Goal: Communication & Community: Answer question/provide support

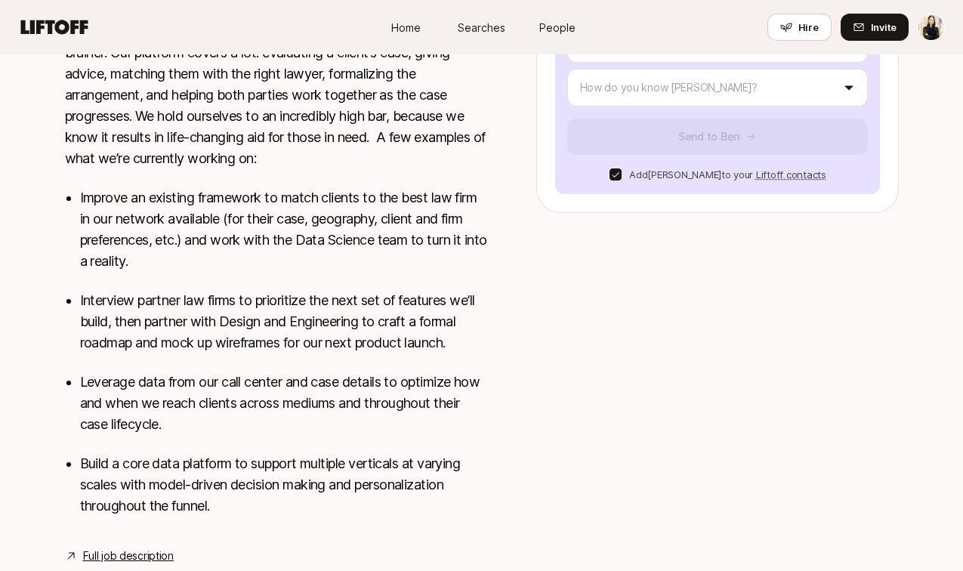
scroll to position [520, 0]
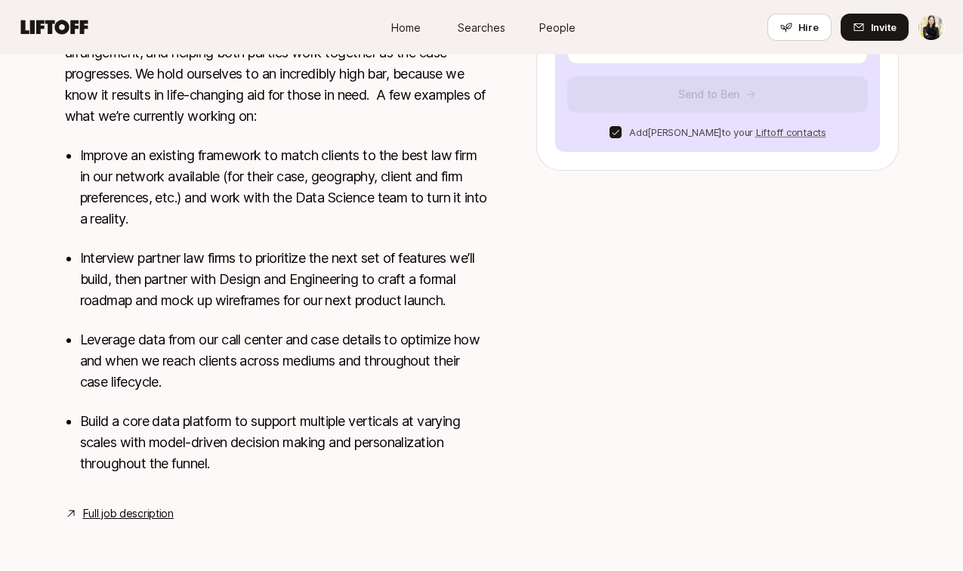
click at [141, 511] on link "Full job description" at bounding box center [128, 514] width 91 height 18
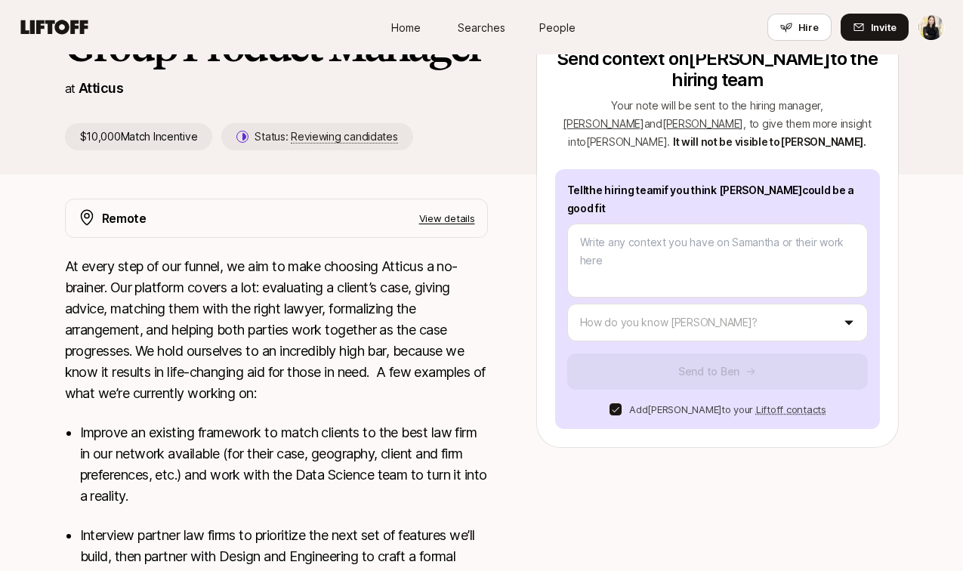
scroll to position [29, 0]
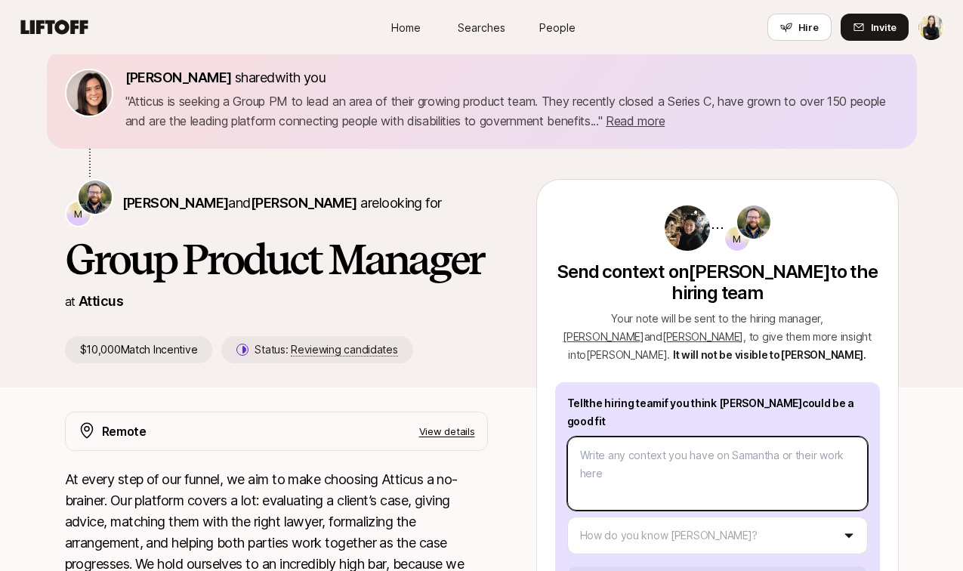
click at [672, 444] on textarea at bounding box center [717, 474] width 301 height 74
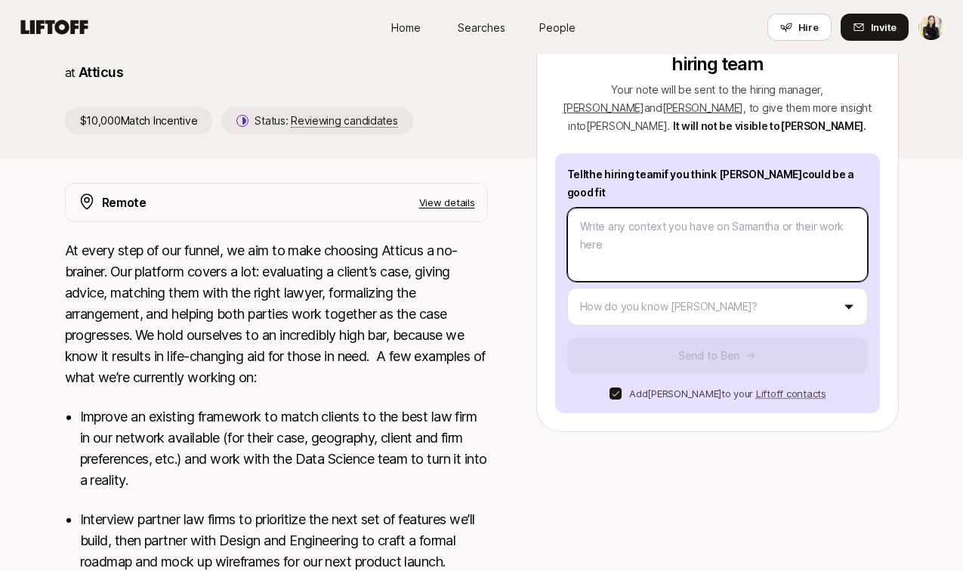
scroll to position [271, 0]
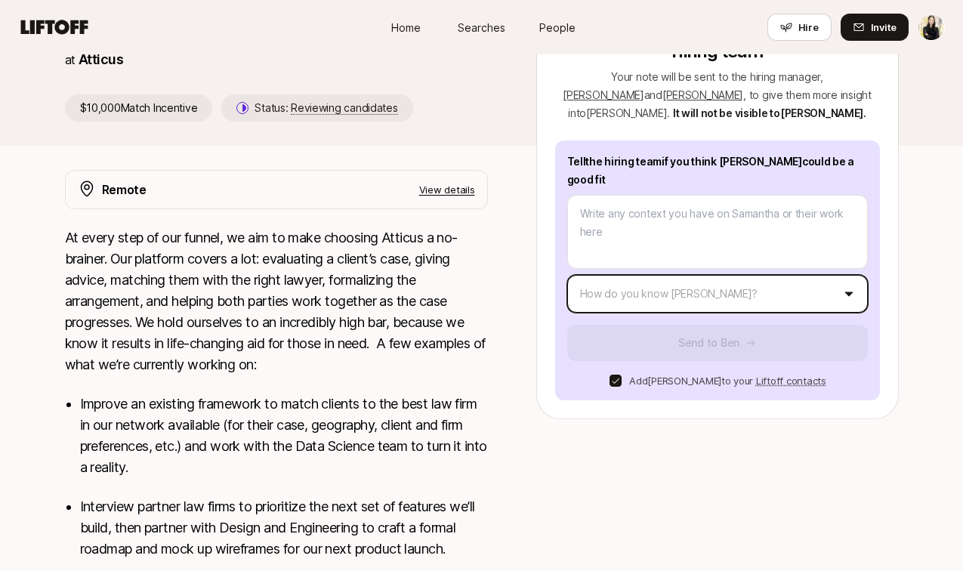
click at [655, 280] on html "Home Searches People Hire Home Searches People Hire Hire Invite [PERSON_NAME] s…" at bounding box center [481, 14] width 963 height 571
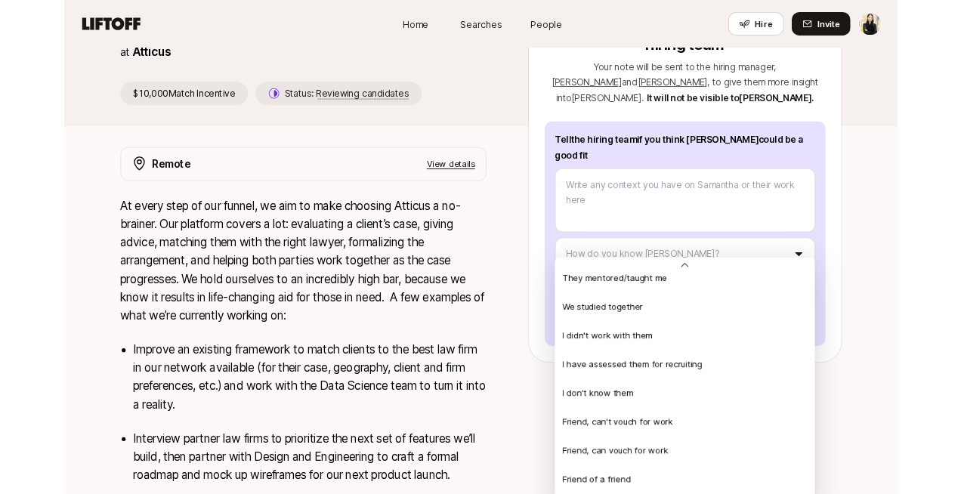
scroll to position [326, 0]
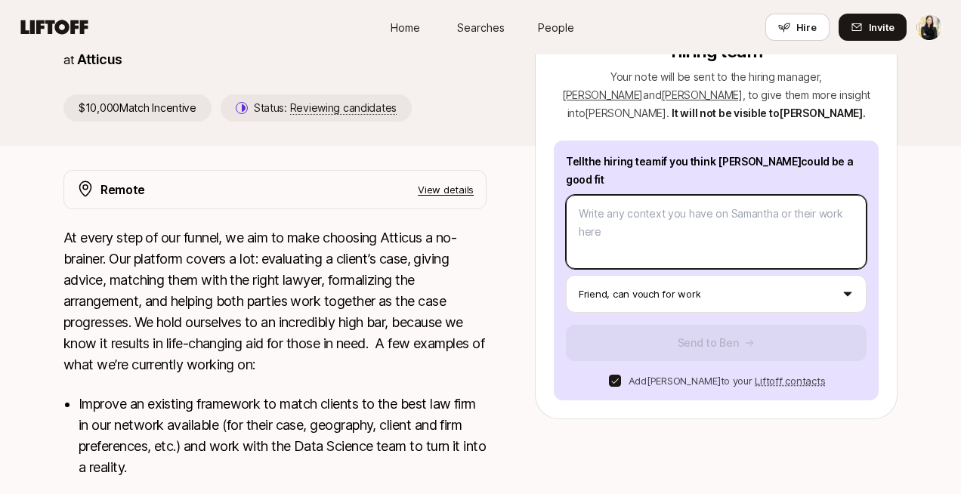
click at [679, 207] on textarea at bounding box center [716, 232] width 301 height 74
type textarea "x"
type textarea "H"
type textarea "x"
type textarea "Hi"
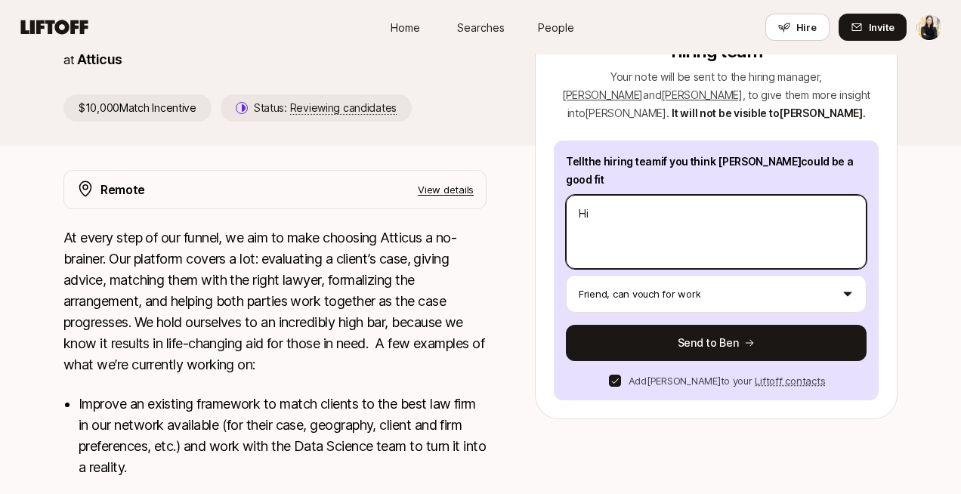
type textarea "x"
type textarea "Hi"
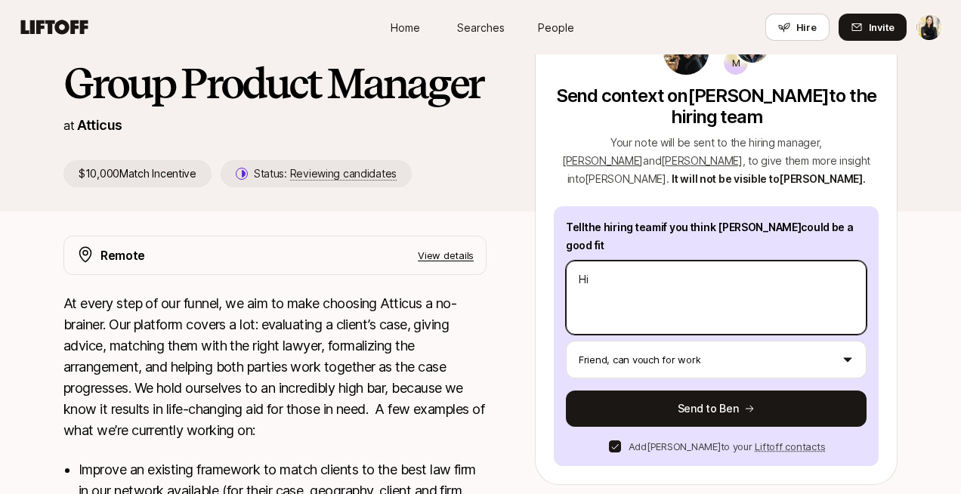
scroll to position [199, 0]
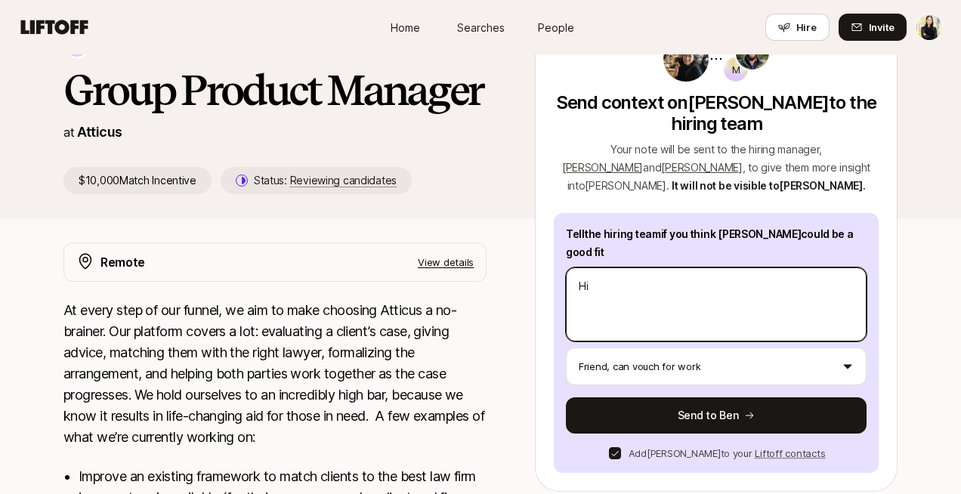
type textarea "x"
type textarea "Hi B"
type textarea "x"
type textarea "Hi Be"
type textarea "x"
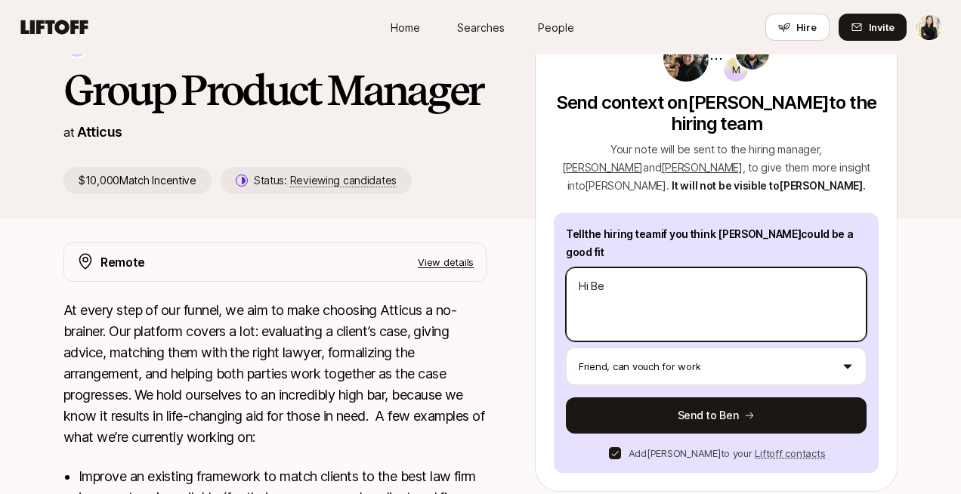
type textarea "Hi [PERSON_NAME]"
type textarea "x"
type textarea "Hi [PERSON_NAME]"
type textarea "x"
type textarea "Hi Ben -"
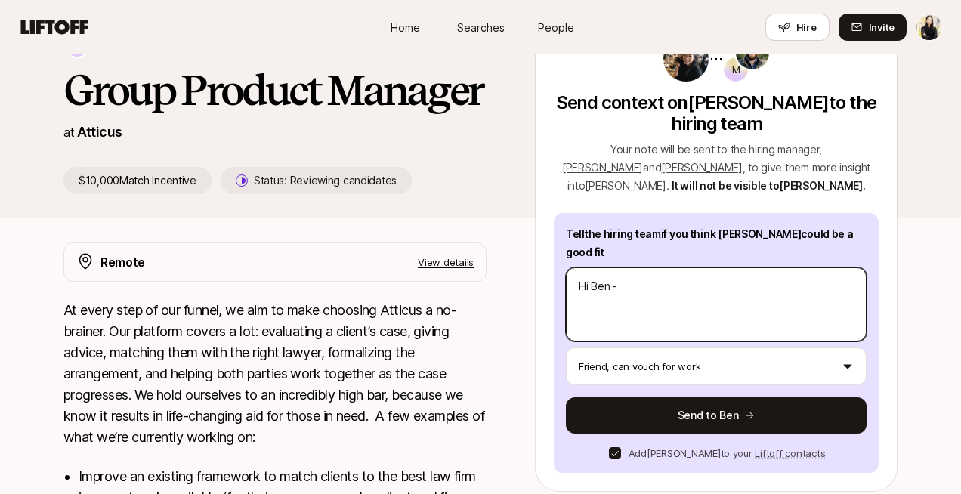
type textarea "x"
type textarea "Hi Ben -"
type textarea "x"
type textarea "Hi [PERSON_NAME]"
type textarea "x"
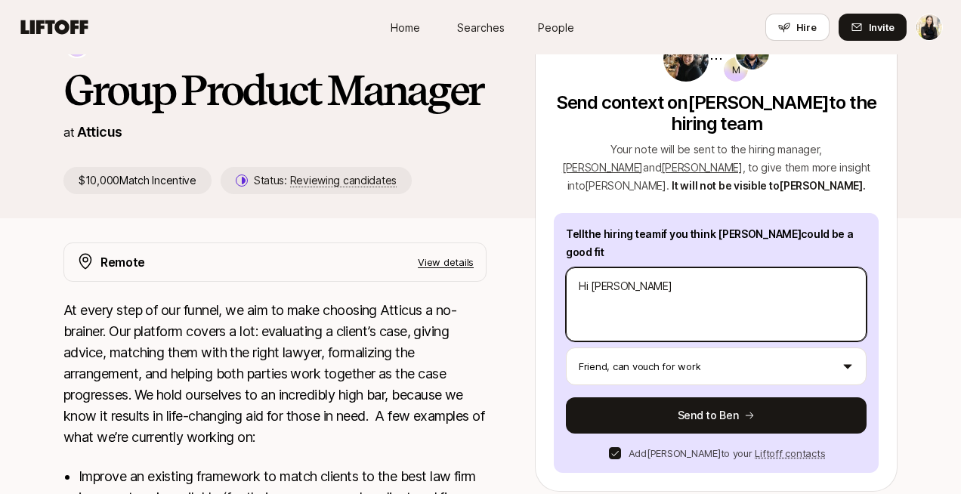
type textarea "Hi Ben - We"
type textarea "x"
type textarea "Hi Ben - We"
type textarea "x"
type textarea "Hi Ben - We h"
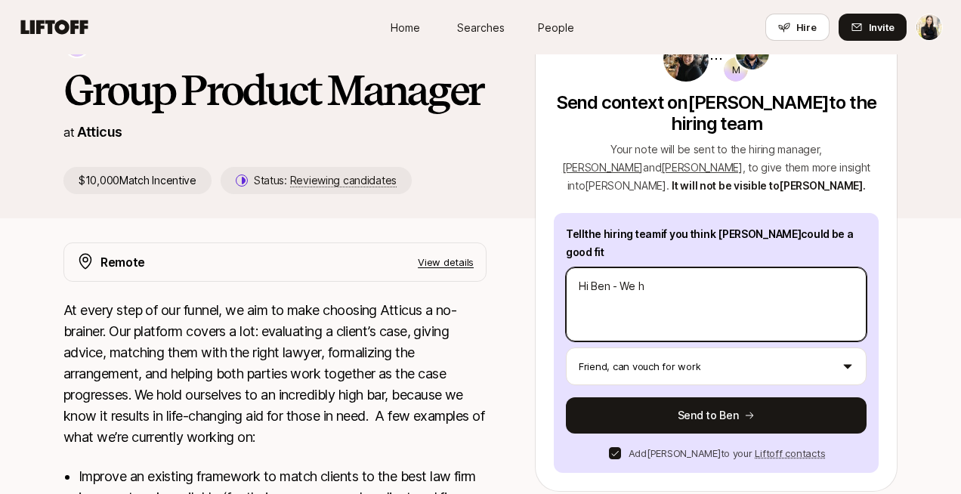
type textarea "x"
type textarea "Hi Ben - We ha"
type textarea "x"
type textarea "Hi Ben - We hav"
type textarea "x"
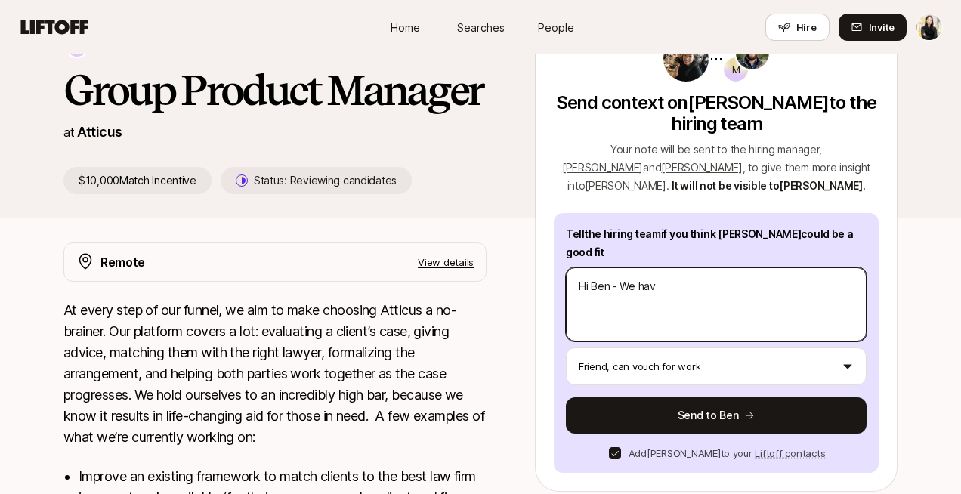
type textarea "Hi Ben - We have"
type textarea "x"
type textarea "Hi Ben - We haven"
type textarea "x"
type textarea "Hi Ben - We haven't"
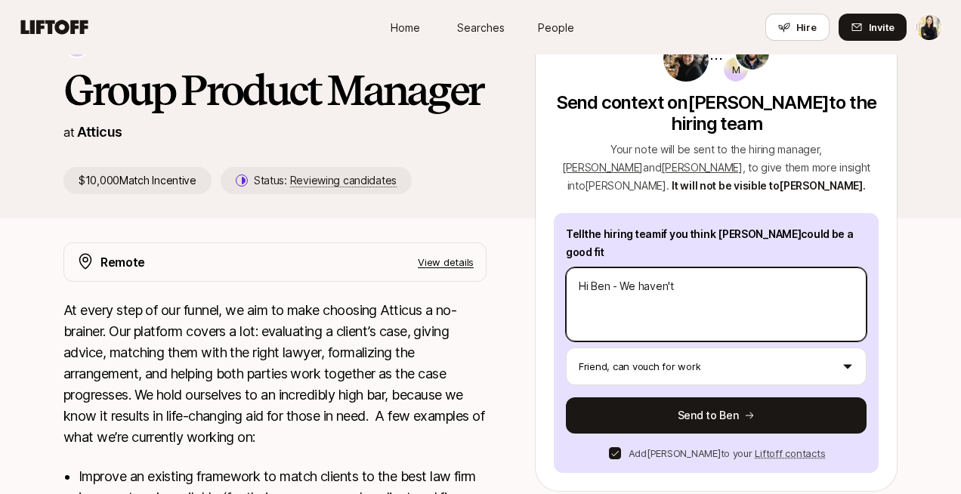
type textarea "x"
type textarea "Hi Ben - We haven't"
type textarea "x"
type textarea "Hi Ben - We haven't h"
type textarea "x"
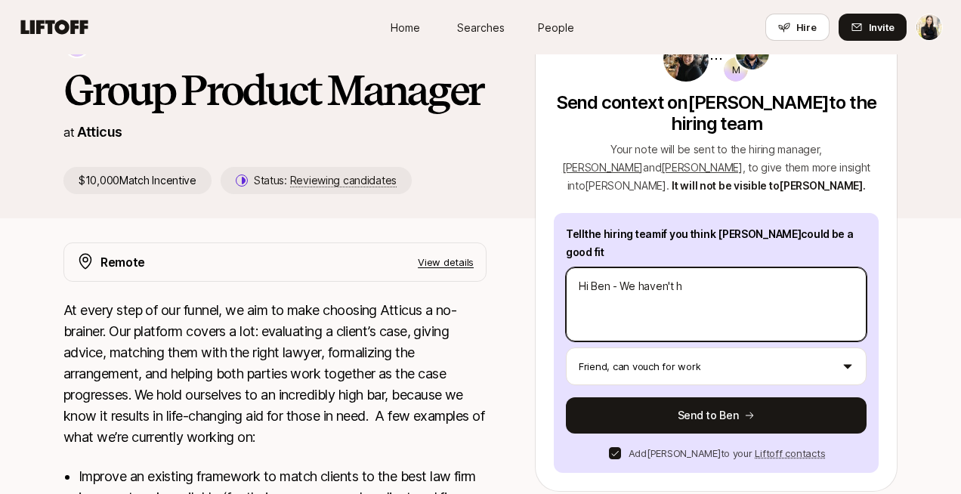
type textarea "Hi Ben - We haven't ha"
type textarea "x"
type textarea "Hi Ben - We haven't had"
type textarea "x"
type textarea "Hi Ben - We haven't had"
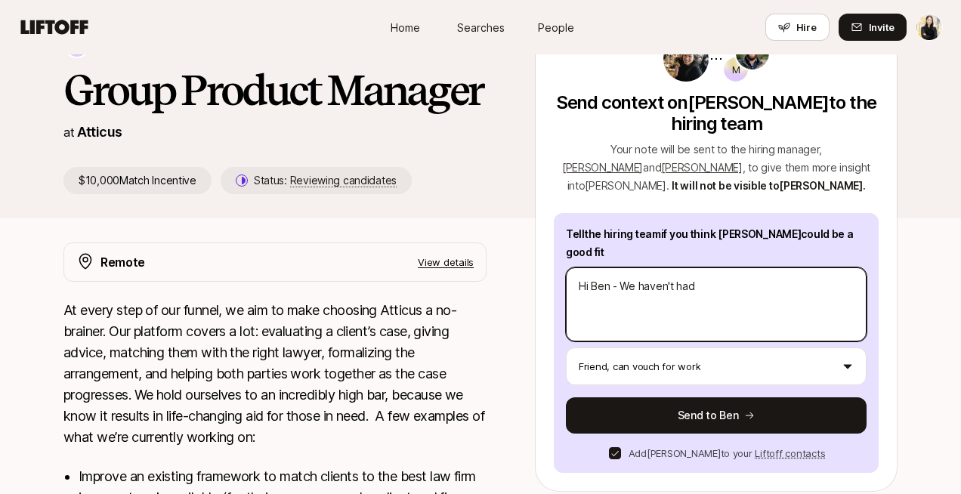
type textarea "x"
type textarea "Hi Ben - We haven't had t"
type textarea "x"
type textarea "Hi Ben - We haven't had th"
type textarea "x"
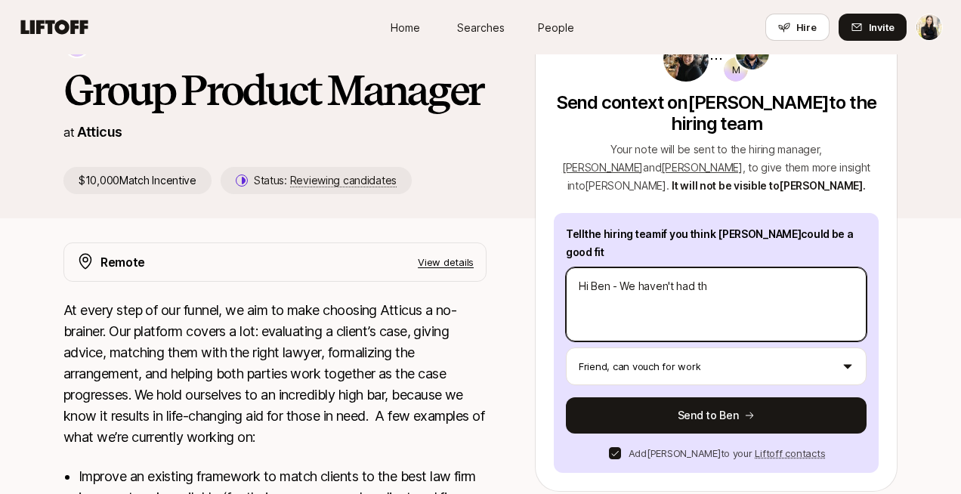
type textarea "Hi [PERSON_NAME] - We haven't had the"
type textarea "x"
type textarea "Hi [PERSON_NAME] - We haven't had the"
type textarea "x"
type textarea "Hi Ben - We haven't had the p"
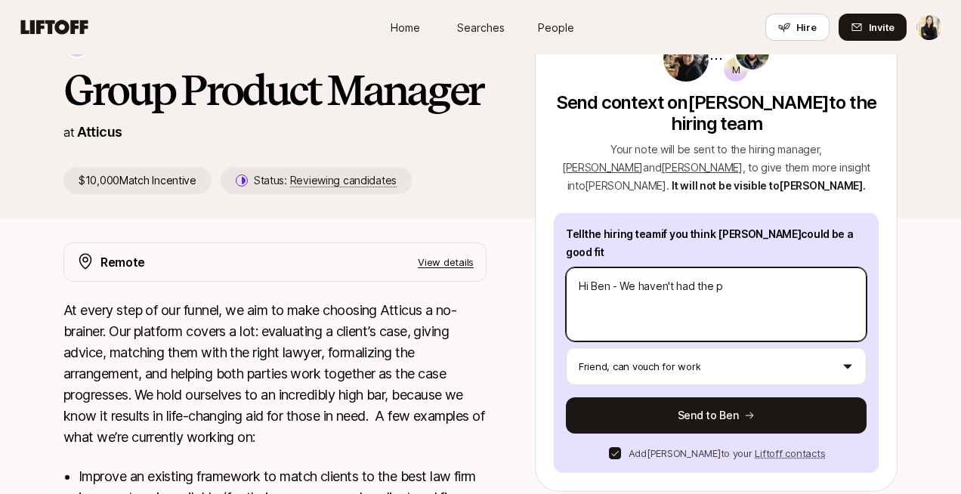
type textarea "x"
type textarea "Hi Ben - We haven't had the pl"
type textarea "x"
type textarea "Hi [PERSON_NAME] - We haven't had the ple"
type textarea "x"
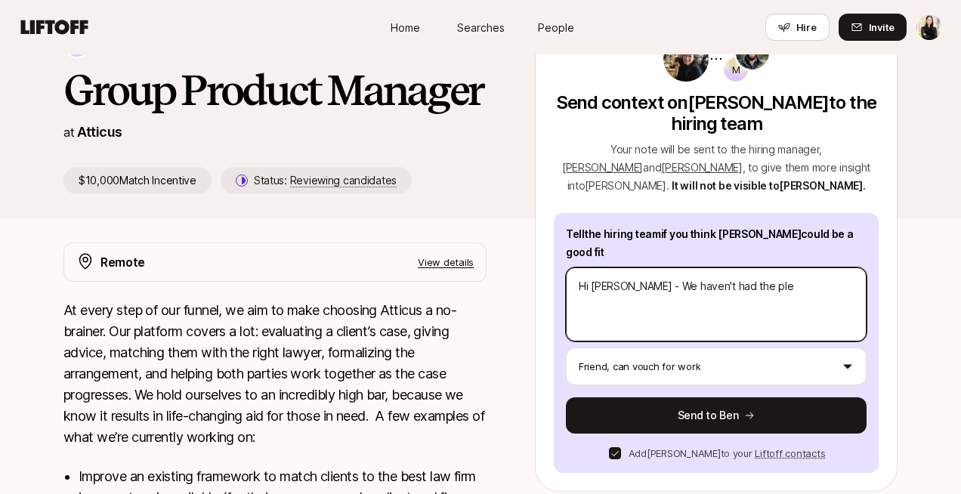
type textarea "Hi Ben - We haven't had the plea"
type textarea "x"
type textarea "Hi Ben - We haven't had the pleas"
type textarea "x"
type textarea "Hi Ben - We haven't had the pleasur"
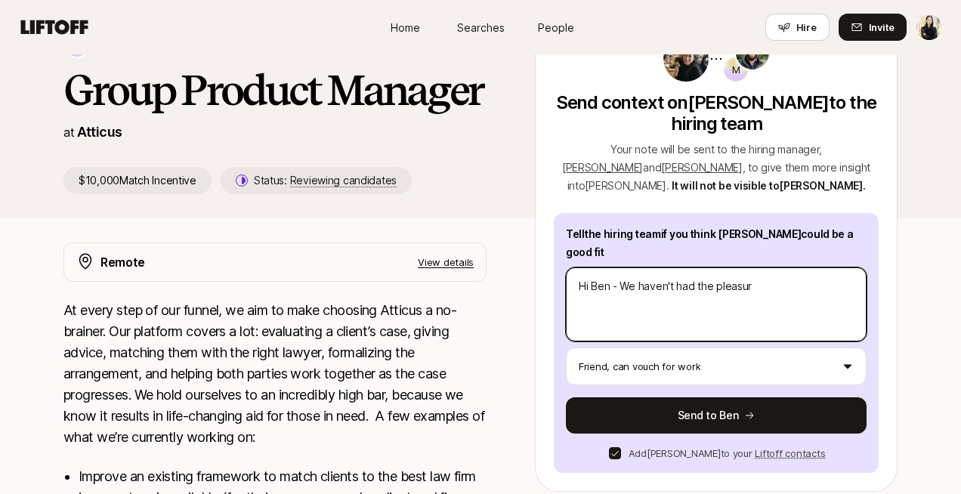
type textarea "x"
type textarea "Hi [PERSON_NAME] - We haven't had the pleasure"
type textarea "x"
type textarea "Hi [PERSON_NAME] - We haven't had the pleasure"
type textarea "x"
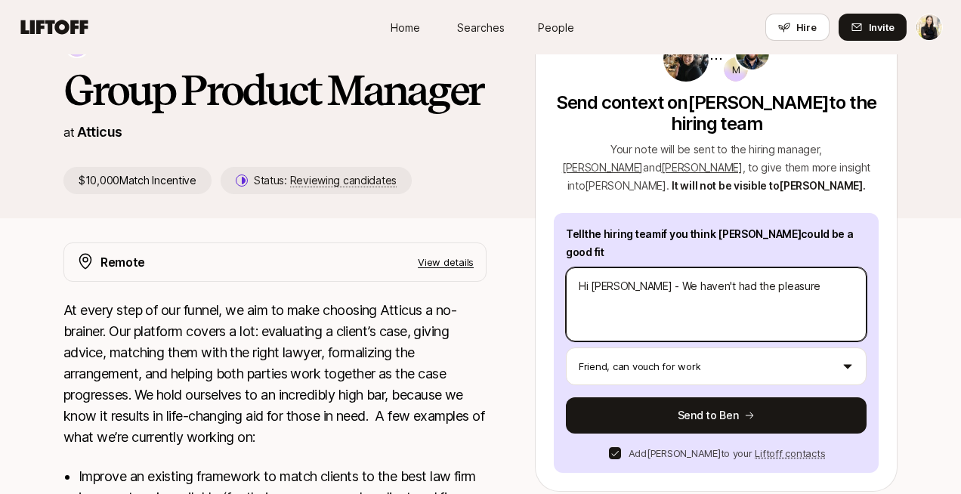
type textarea "Hi [PERSON_NAME] - We haven't had the pleasure o"
type textarea "x"
type textarea "Hi [PERSON_NAME] - We haven't had the pleasure of"
type textarea "x"
type textarea "Hi [PERSON_NAME] - We haven't had the pleasure of"
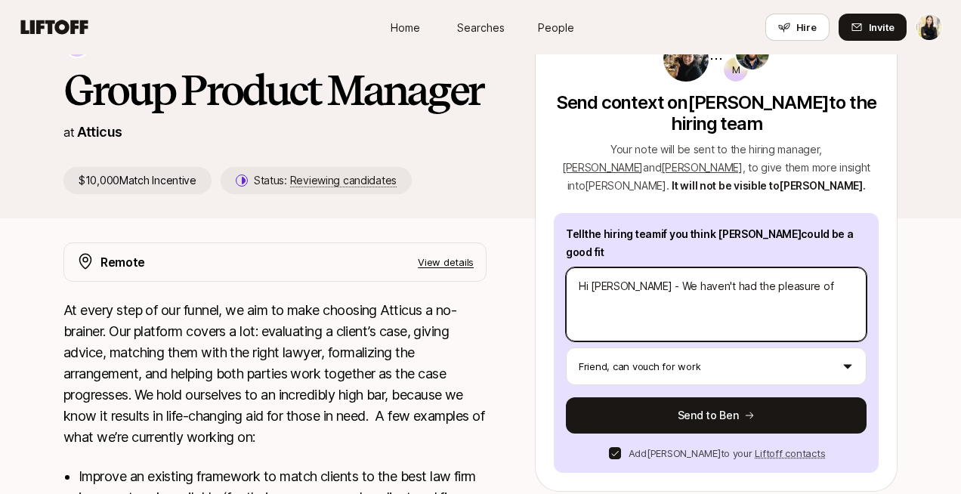
type textarea "x"
type textarea "Hi [PERSON_NAME] - We haven't had the pleasure of m"
type textarea "x"
type textarea "Hi [PERSON_NAME] - We haven't had the pleasure of me"
type textarea "x"
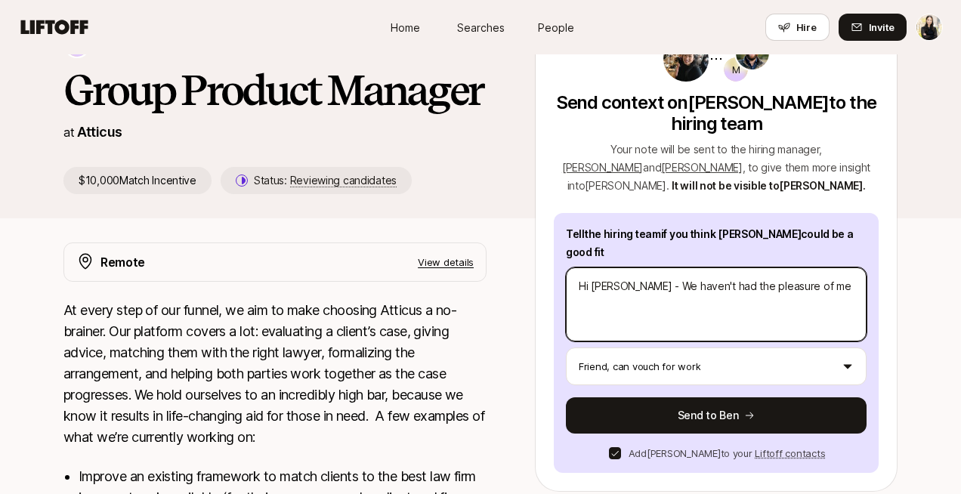
type textarea "Hi [PERSON_NAME] - We haven't had the pleasure of mee"
type textarea "x"
type textarea "Hi [PERSON_NAME] - We haven't had the pleasure of meet"
type textarea "x"
type textarea "Hi [PERSON_NAME] - We haven't had the pleasure of meeti"
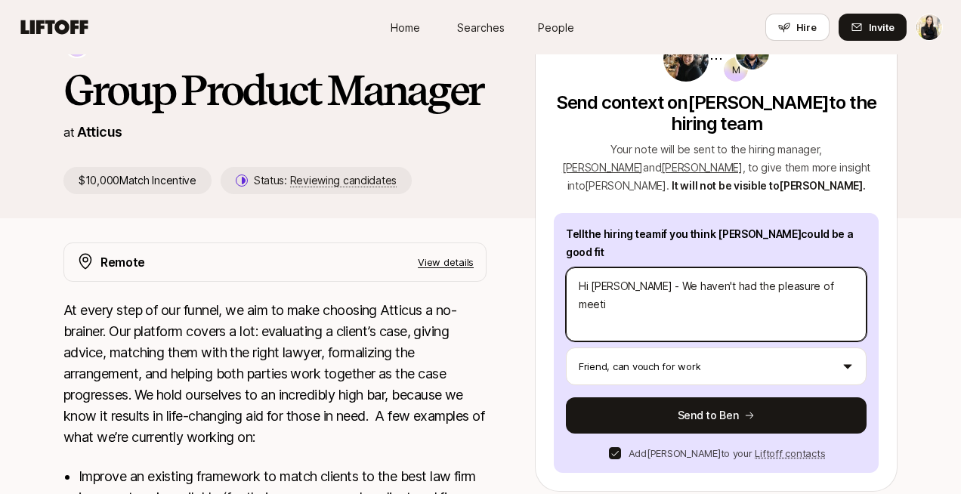
type textarea "x"
type textarea "Hi [PERSON_NAME] - We haven't had the pleasure of meetin"
type textarea "x"
type textarea "Hi [PERSON_NAME] - We haven't had the pleasure of meeting"
type textarea "x"
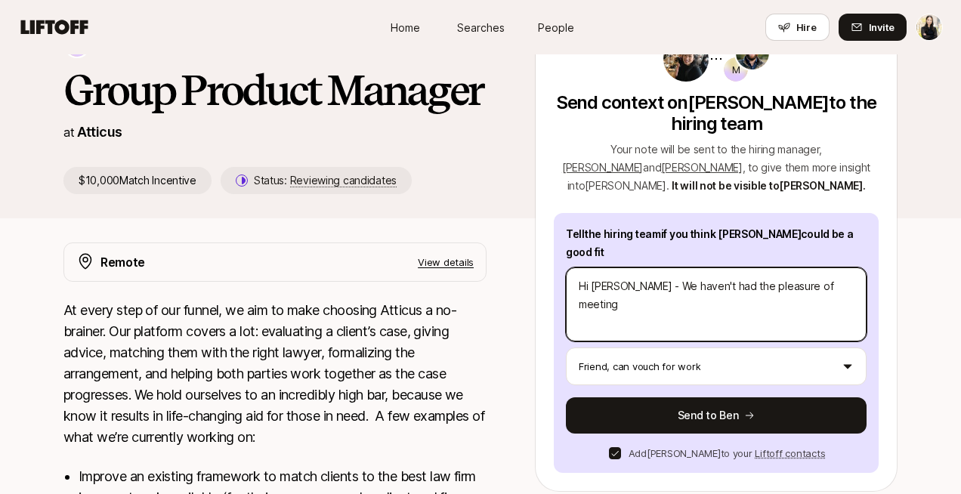
type textarea "Hi [PERSON_NAME] - We haven't had the pleasure of meeting"
type textarea "x"
type textarea "Hi [PERSON_NAME] - We haven't had the pleasure of meeting d"
type textarea "x"
type textarea "Hi [PERSON_NAME] - We haven't had the pleasure of meeting di"
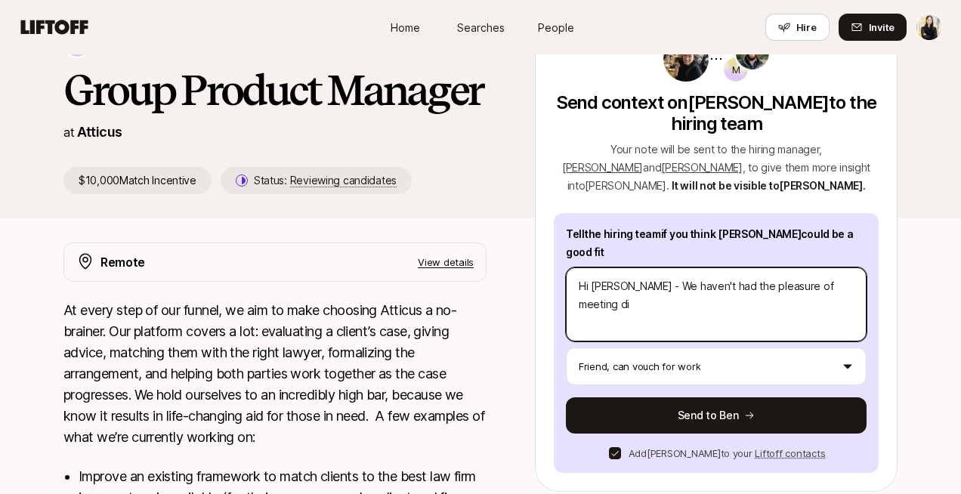
type textarea "x"
type textarea "Hi [PERSON_NAME] - We haven't had the pleasure of meeting dir"
type textarea "x"
type textarea "Hi [PERSON_NAME] - We haven't had the pleasure of meeting dire"
type textarea "x"
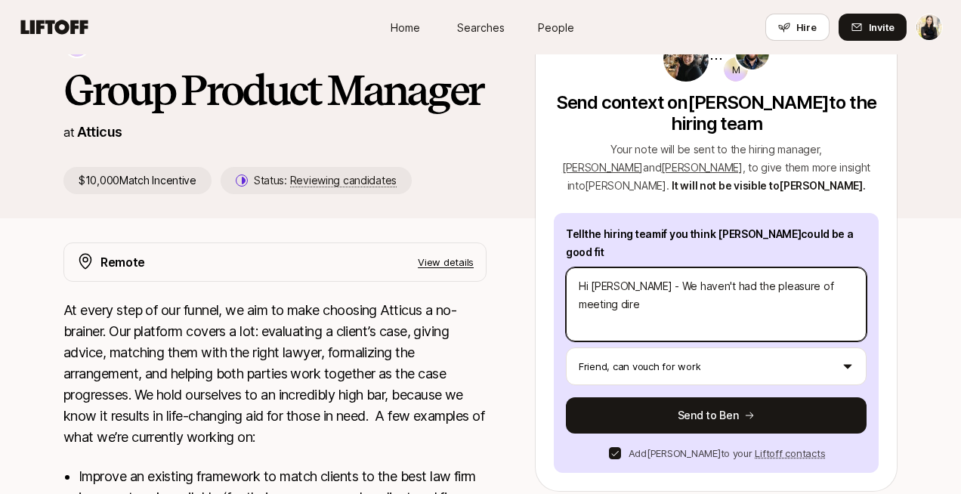
type textarea "Hi [PERSON_NAME] - We haven't had the pleasure of meeting direc"
type textarea "x"
type textarea "Hi [PERSON_NAME] - We haven't had the pleasure of meeting direct"
type textarea "x"
type textarea "Hi [PERSON_NAME] - We haven't had the pleasure of meeting directl"
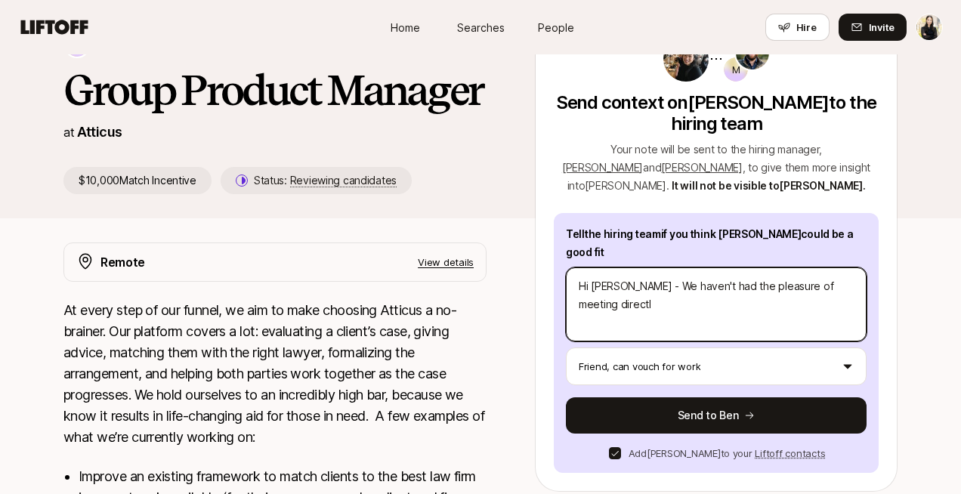
type textarea "x"
type textarea "Hi [PERSON_NAME] - We haven't had the pleasure of meeting directly"
type textarea "x"
type textarea "Hi [PERSON_NAME] - We haven't had the pleasure of meeting directly,"
type textarea "x"
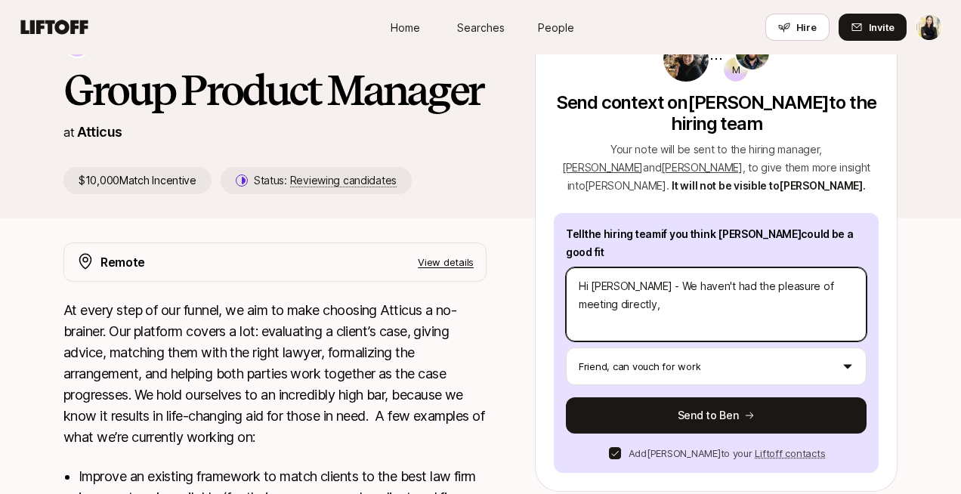
type textarea "Hi [PERSON_NAME] - We haven't had the pleasure of meeting directly,"
type textarea "x"
type textarea "Hi [PERSON_NAME] - We haven't had the pleasure of meeting directly, b"
type textarea "x"
type textarea "Hi [PERSON_NAME] - We haven't had the pleasure of meeting directly, bu"
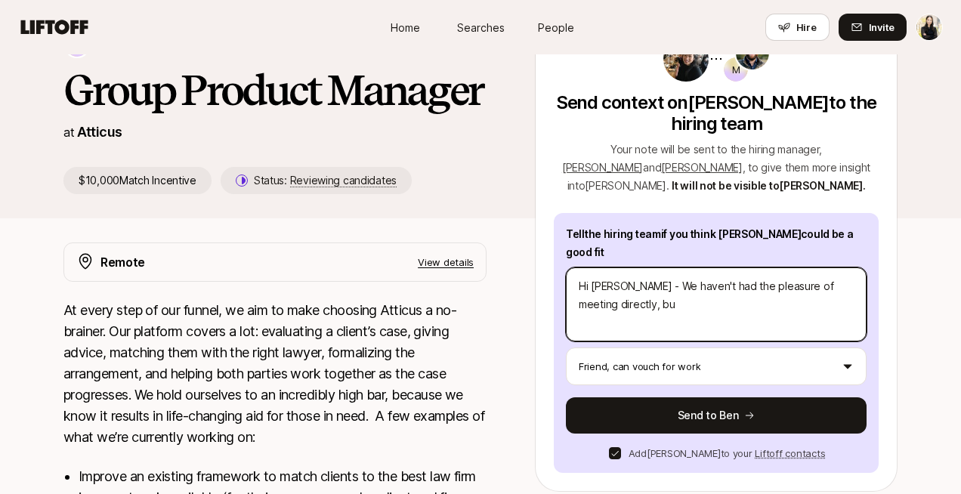
type textarea "x"
type textarea "Hi [PERSON_NAME] - We haven't had the pleasure of meeting directly, but"
type textarea "x"
type textarea "Hi [PERSON_NAME] - We haven't had the pleasure of meeting directly, but"
type textarea "x"
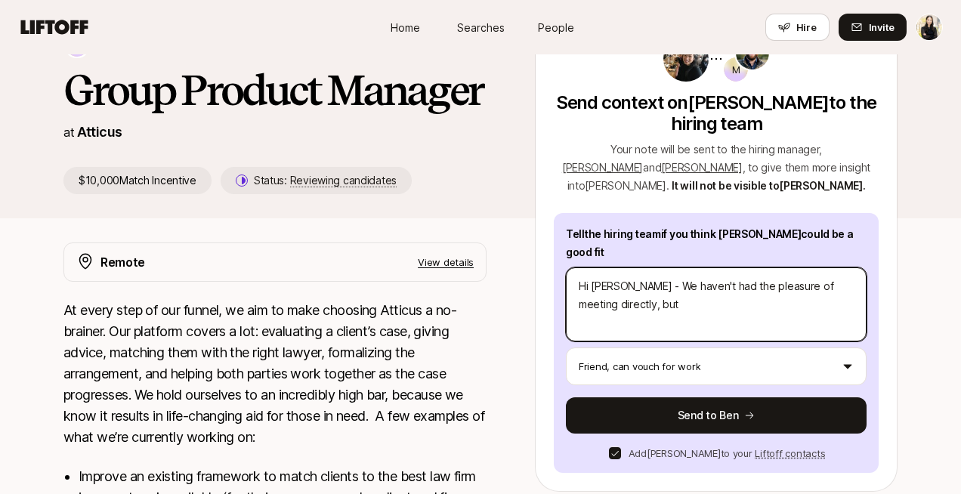
type textarea "Hi [PERSON_NAME] - We haven't had the pleasure of meeting directly, but I"
type textarea "x"
type textarea "Hi [PERSON_NAME] - We haven't had the pleasure of meeting directly, but I'"
type textarea "x"
type textarea "Hi [PERSON_NAME] - We haven't had the pleasure of meeting directly, but I'm"
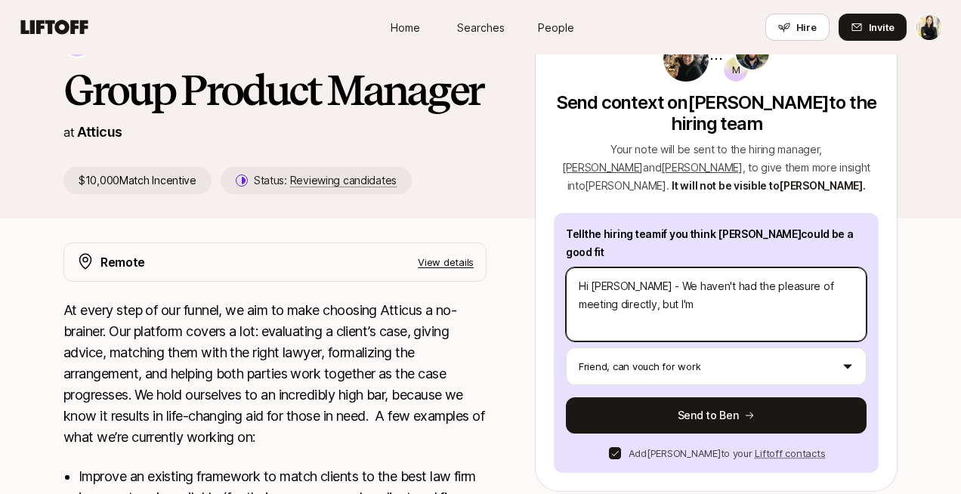
type textarea "x"
type textarea "Hi [PERSON_NAME] - We haven't had the pleasure of meeting directly, but I'm"
type textarea "x"
type textarea "Hi [PERSON_NAME] - We haven't had the pleasure of meeting directly, but I'm"
type textarea "x"
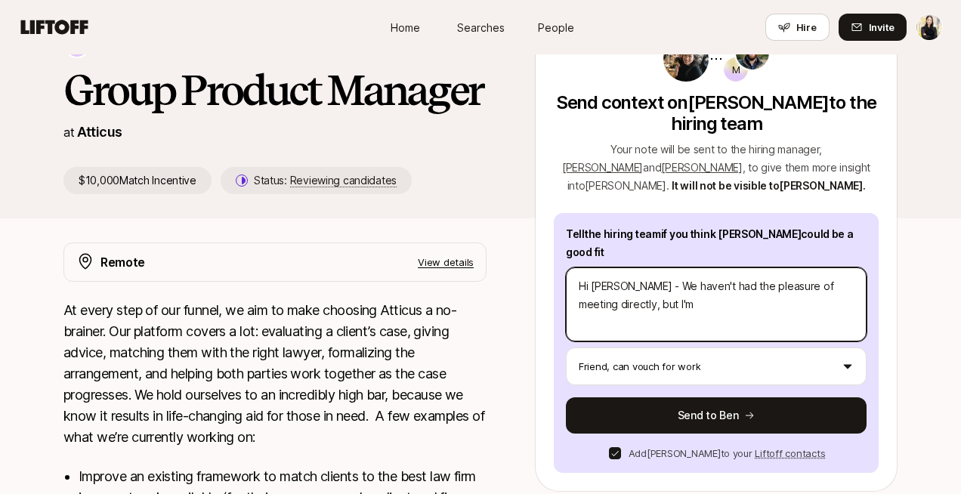
type textarea "Hi [PERSON_NAME] - We haven't had the pleasure of meeting directly, but I'"
type textarea "x"
type textarea "Hi [PERSON_NAME] - We haven't had the pleasure of meeting directly, but I"
type textarea "x"
type textarea "Hi [PERSON_NAME] - We haven't had the pleasure of meeting directly, but I'"
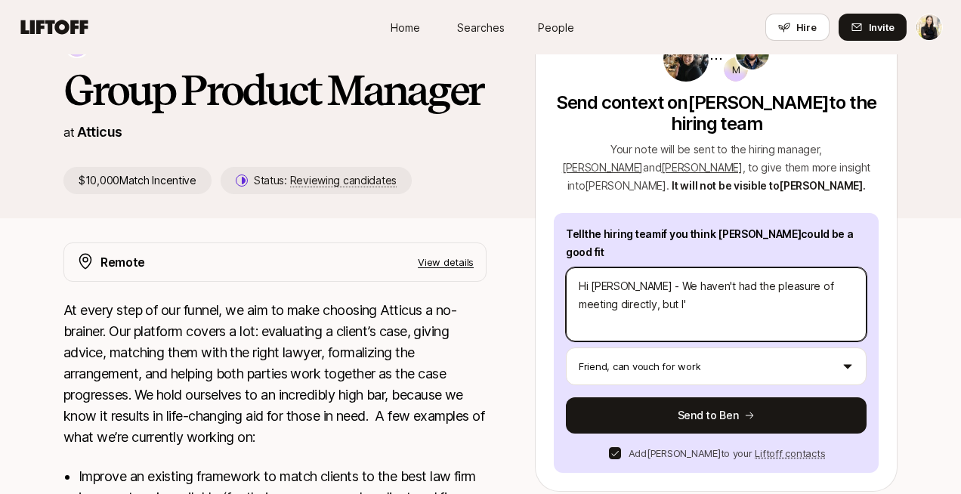
type textarea "x"
type textarea "Hi [PERSON_NAME] - We haven't had the pleasure of meeting directly, but I'm"
type textarea "x"
type textarea "Hi [PERSON_NAME] - We haven't had the pleasure of meeting directly, but I'm"
type textarea "x"
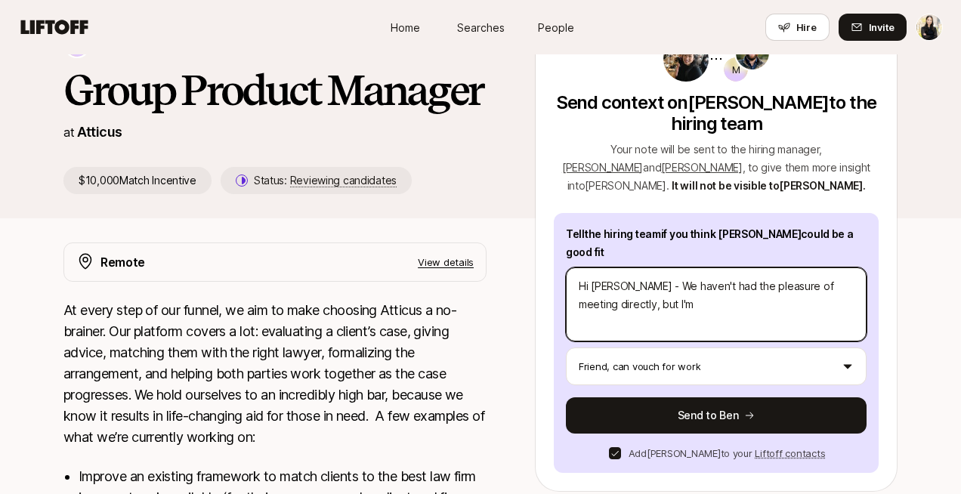
type textarea "Hi [PERSON_NAME] - We haven't had the pleasure of meeting directly, but I'm a"
type textarea "x"
type textarea "Hi [PERSON_NAME] - We haven't had the pleasure of meeting directly, but I'm a"
type textarea "x"
type textarea "Hi [PERSON_NAME] - We haven't had the pleasure of meeting directly, but I'm a p"
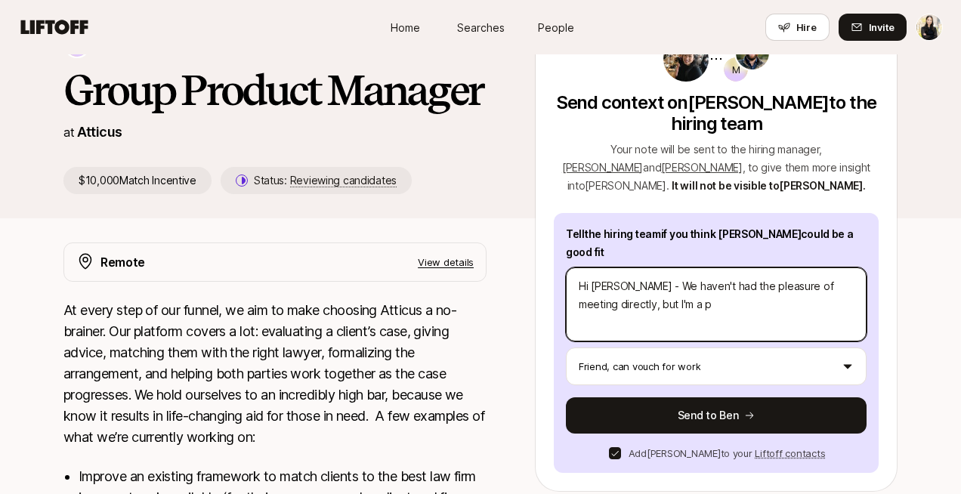
type textarea "x"
type textarea "Hi [PERSON_NAME] - We haven't had the pleasure of meeting directly, but I'm a pa"
type textarea "x"
type textarea "Hi [PERSON_NAME] - We haven't had the pleasure of meeting directly, but I'm a p…"
type textarea "x"
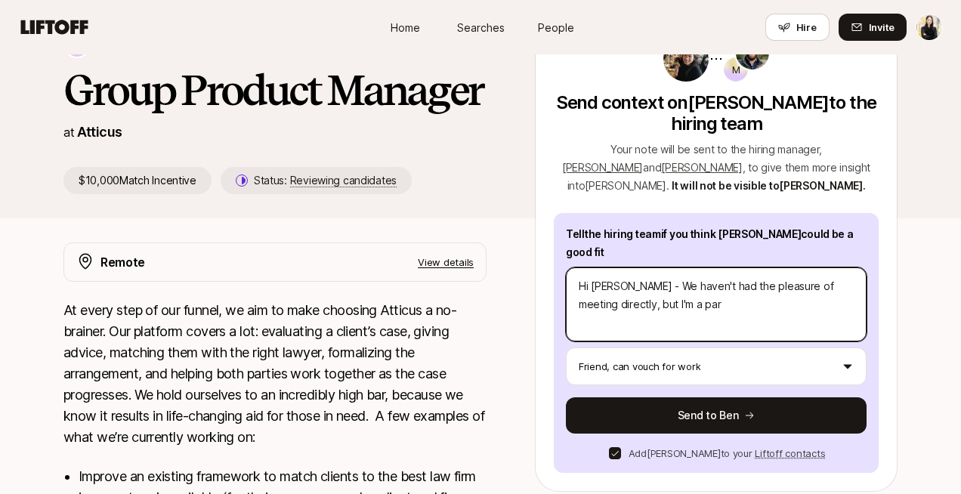
type textarea "Hi [PERSON_NAME] - We haven't had the pleasure of meeting directly, but I'm a p…"
type textarea "x"
type textarea "Hi [PERSON_NAME] - We haven't had the pleasure of meeting directly, but I'm a p…"
type textarea "x"
type textarea "Hi [PERSON_NAME] - We haven't had the pleasure of meeting directly, but I'm a p…"
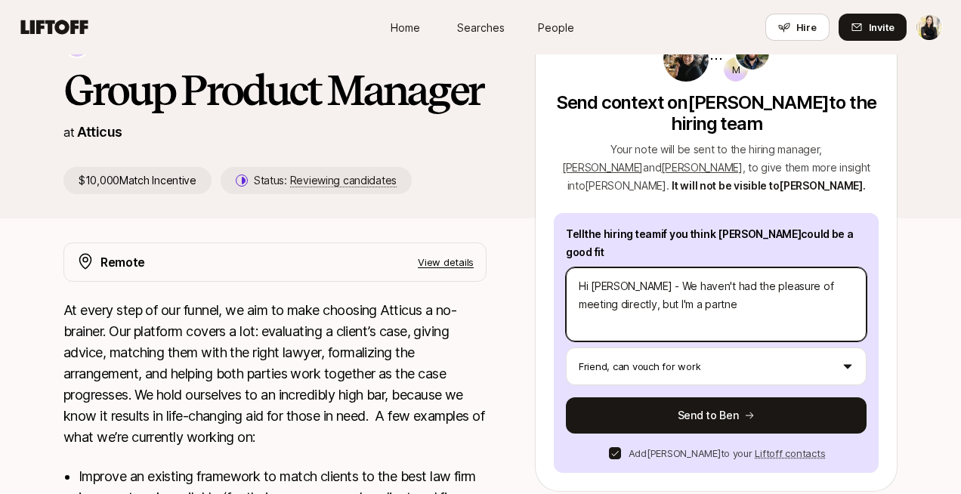
type textarea "x"
type textarea "Hi [PERSON_NAME] - We haven't had the pleasure of meeting directly, but I'm a p…"
type textarea "x"
type textarea "Hi [PERSON_NAME] - We haven't had the pleasure of meeting directly, but I'm a p…"
type textarea "x"
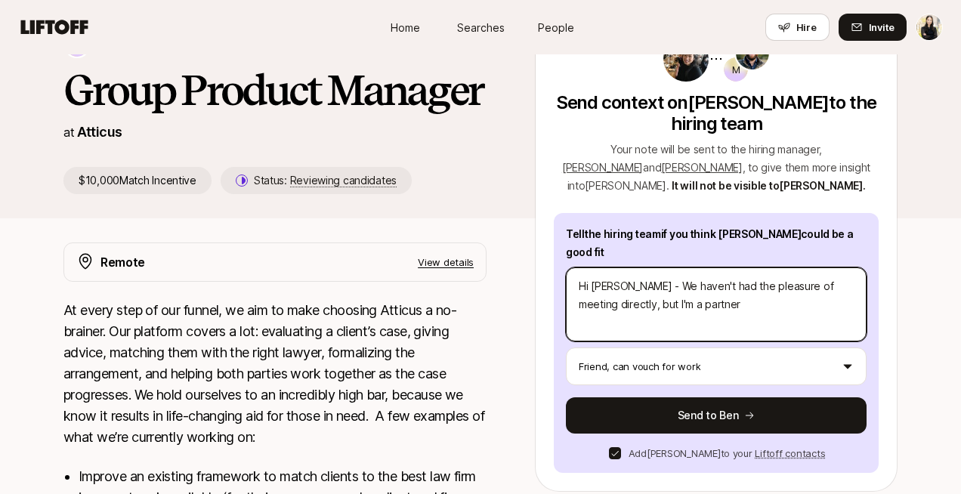
type textarea "Hi [PERSON_NAME] - We haven't had the pleasure of meeting directly, but I'm a p…"
type textarea "x"
type textarea "Hi [PERSON_NAME] - We haven't had the pleasure of meeting directly, but I'm a p…"
type textarea "x"
type textarea "Hi [PERSON_NAME] - We haven't had the pleasure of meeting directly, but I'm a p…"
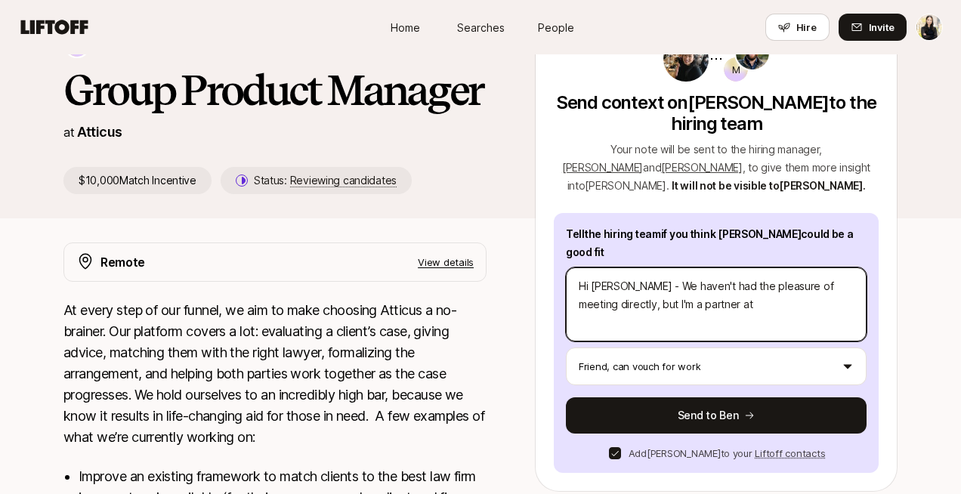
type textarea "x"
type textarea "Hi [PERSON_NAME] - We haven't had the pleasure of meeting directly, but I'm a p…"
type textarea "x"
type textarea "Hi [PERSON_NAME] - We haven't had the pleasure of meeting directly, but I'm a p…"
type textarea "x"
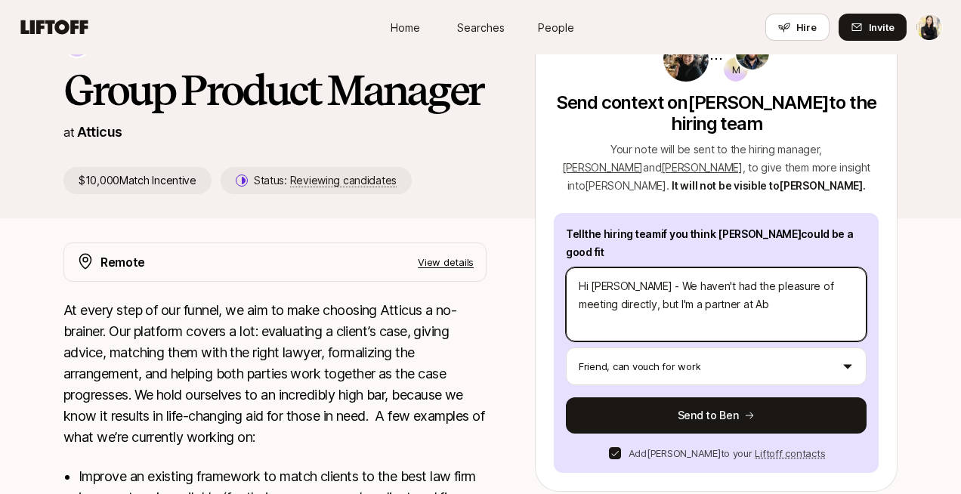
type textarea "Hi [PERSON_NAME] - We haven't had the pleasure of meeting directly, but I'm a p…"
type textarea "x"
type textarea "Hi [PERSON_NAME] - We haven't had the pleasure of meeting directly, but I'm a p…"
type textarea "x"
type textarea "Hi [PERSON_NAME] - We haven't had the pleasure of meeting directly, but I'm a p…"
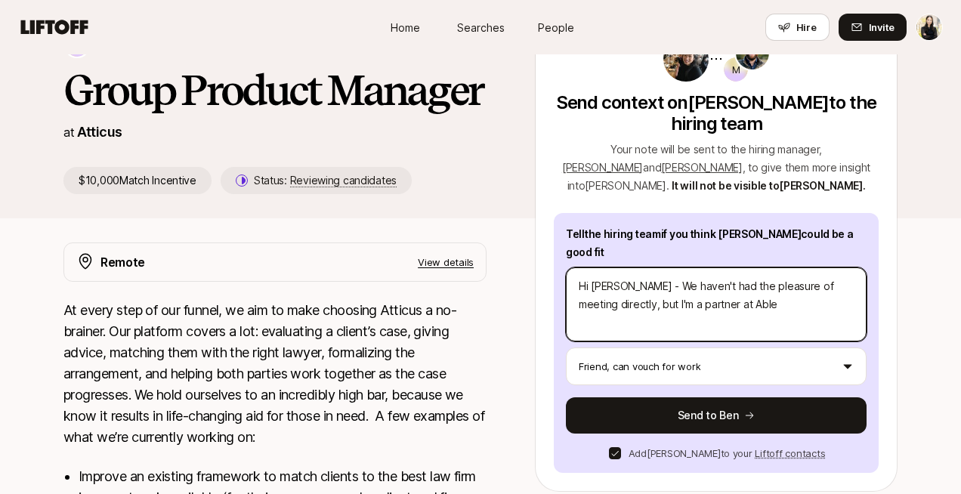
type textarea "x"
type textarea "Hi [PERSON_NAME] - We haven't had the pleasure of meeting directly, but I'm a p…"
type textarea "x"
type textarea "Hi [PERSON_NAME] - We haven't had the pleasure of meeting directly, but I'm a p…"
type textarea "x"
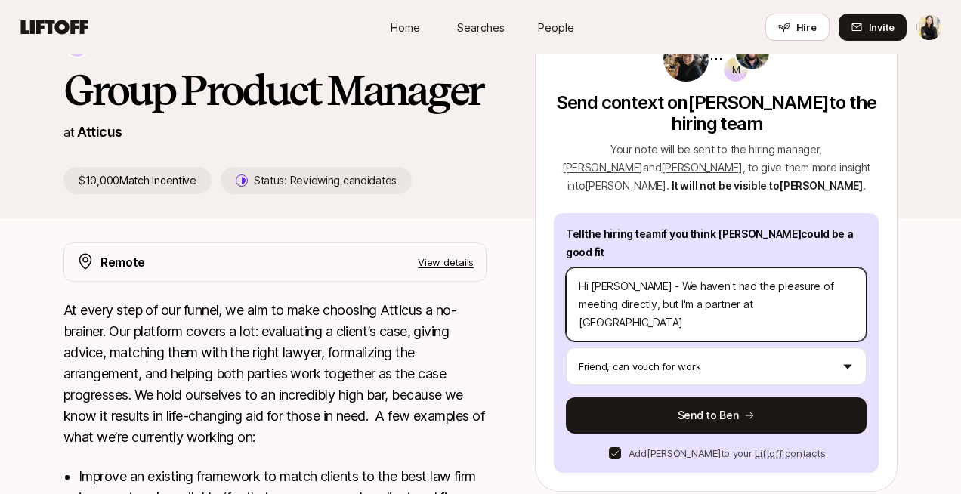
type textarea "Hi [PERSON_NAME] - We haven't had the pleasure of meeting directly, but I'm a p…"
type textarea "x"
type textarea "Hi [PERSON_NAME] - We haven't had the pleasure of meeting directly, but I'm a p…"
type textarea "x"
type textarea "Hi [PERSON_NAME] - We haven't had the pleasure of meeting directly, but I'm a p…"
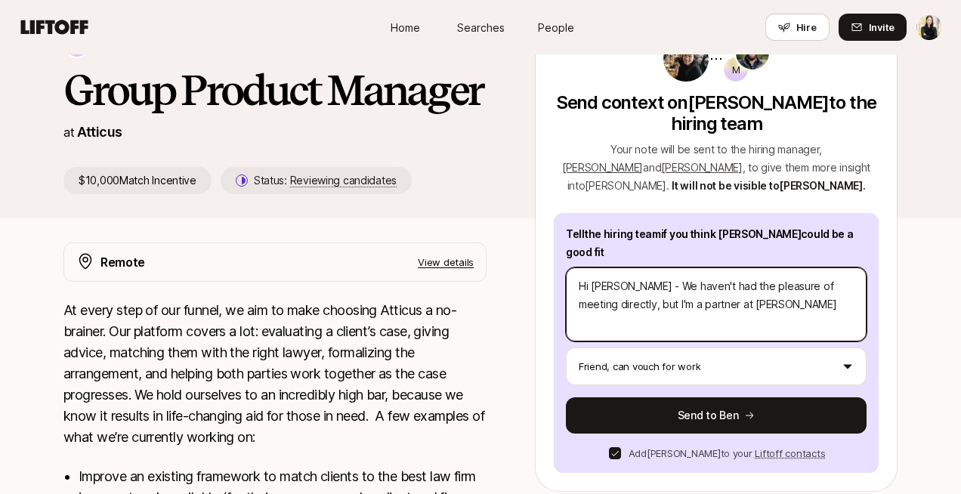
type textarea "x"
type textarea "Hi [PERSON_NAME] - We haven't had the pleasure of meeting directly, but I'm a p…"
type textarea "x"
type textarea "Hi [PERSON_NAME] - We haven't had the pleasure of meeting directly, but I'm a p…"
type textarea "x"
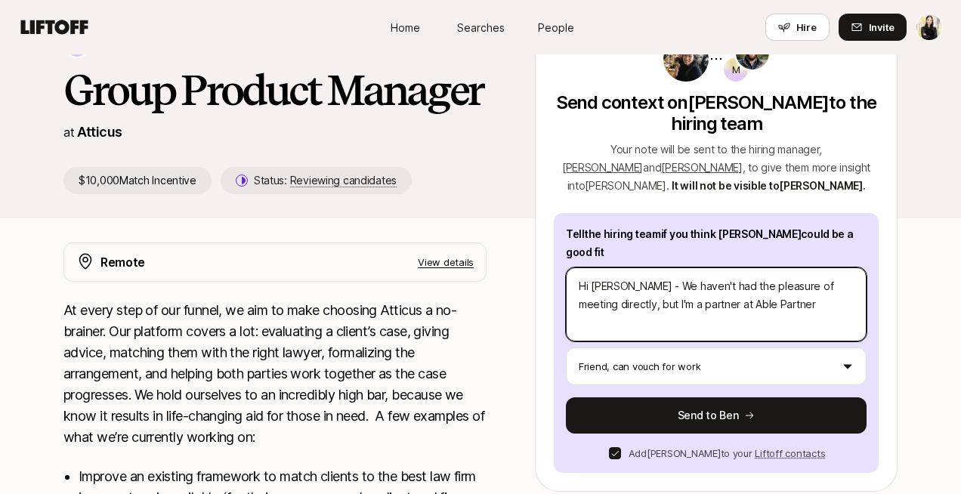
type textarea "Hi [PERSON_NAME] - We haven't had the pleasure of meeting directly, but I'm a p…"
type textarea "x"
type textarea "Hi [PERSON_NAME] - We haven't had the pleasure of meeting directly, but I'm a p…"
type textarea "x"
type textarea "Hi [PERSON_NAME] - We haven't had the pleasure of meeting directly, but I'm a p…"
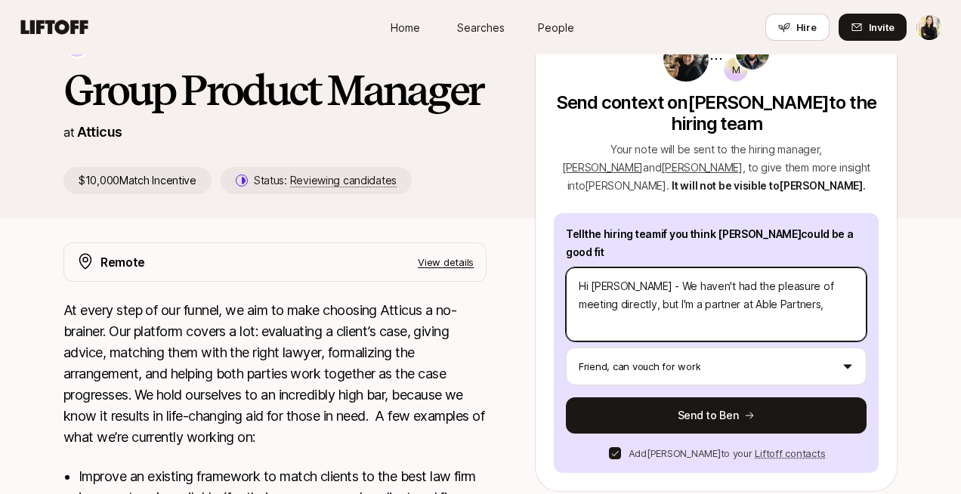
type textarea "x"
type textarea "Hi [PERSON_NAME] - We haven't had the pleasure of meeting directly, but I'm a p…"
type textarea "x"
type textarea "Hi [PERSON_NAME] - We haven't had the pleasure of meeting directly, but I'm a p…"
click at [770, 288] on textarea "Hi [PERSON_NAME] - We haven't had the pleasure of meeting directly, but I'm a p…" at bounding box center [716, 304] width 301 height 74
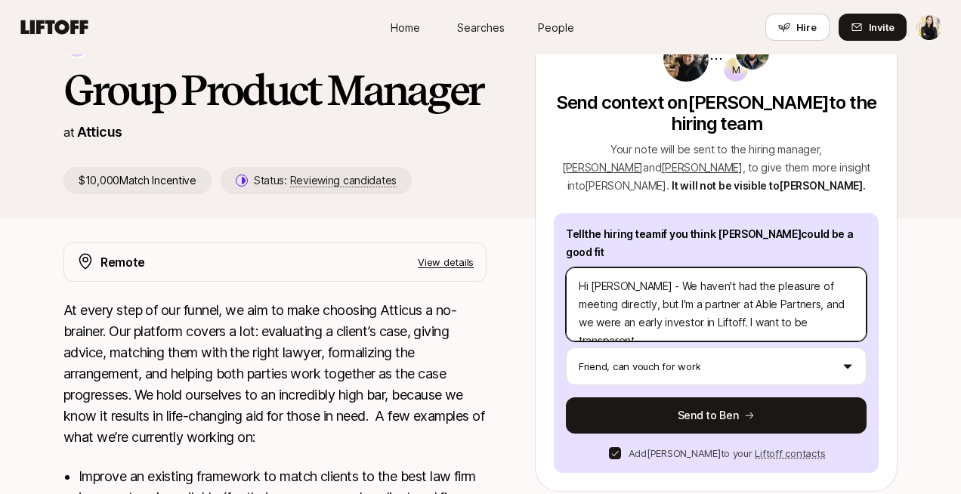
click at [666, 304] on textarea "Hi [PERSON_NAME] - We haven't had the pleasure of meeting directly, but I'm a p…" at bounding box center [716, 304] width 301 height 74
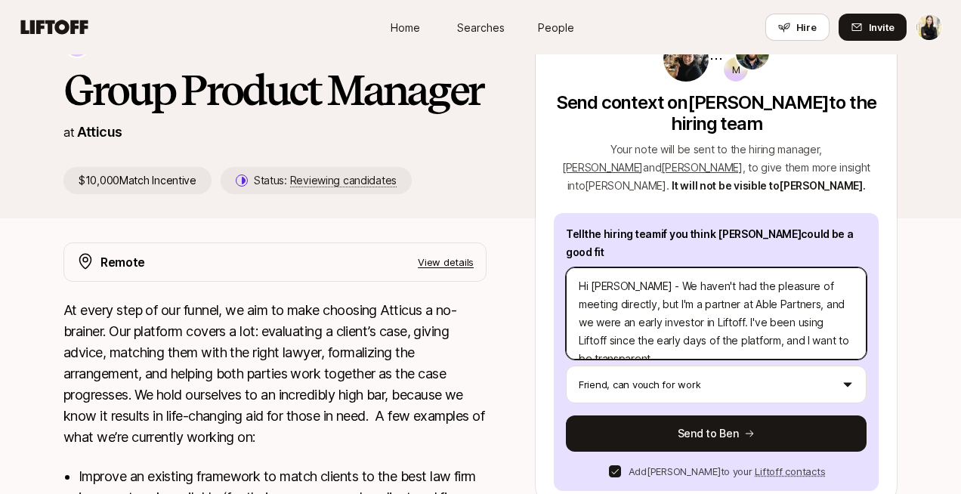
click at [821, 325] on textarea "Hi [PERSON_NAME] - We haven't had the pleasure of meeting directly, but I'm a p…" at bounding box center [716, 313] width 301 height 92
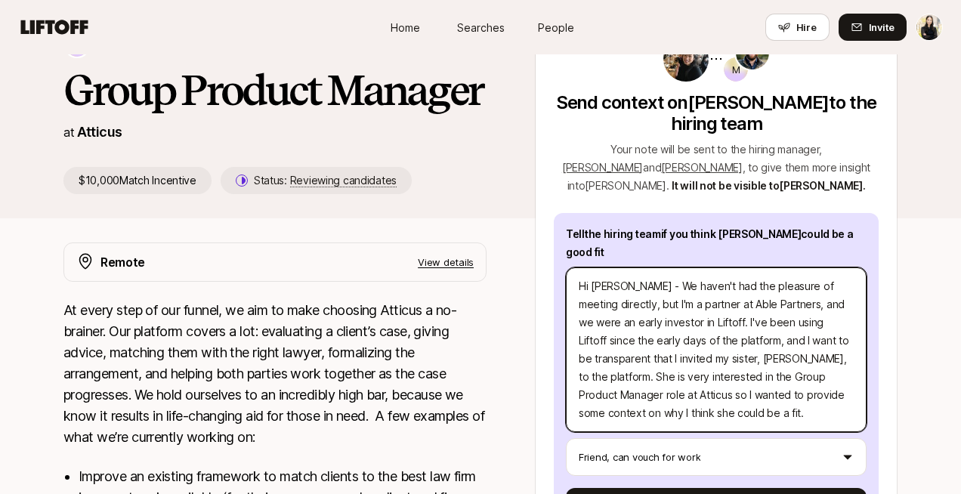
click at [629, 377] on textarea "Hi [PERSON_NAME] - We haven't had the pleasure of meeting directly, but I'm a p…" at bounding box center [716, 349] width 301 height 165
click at [817, 397] on textarea "Hi [PERSON_NAME] - We haven't had the pleasure of meeting directly, but I'm a p…" at bounding box center [716, 349] width 301 height 165
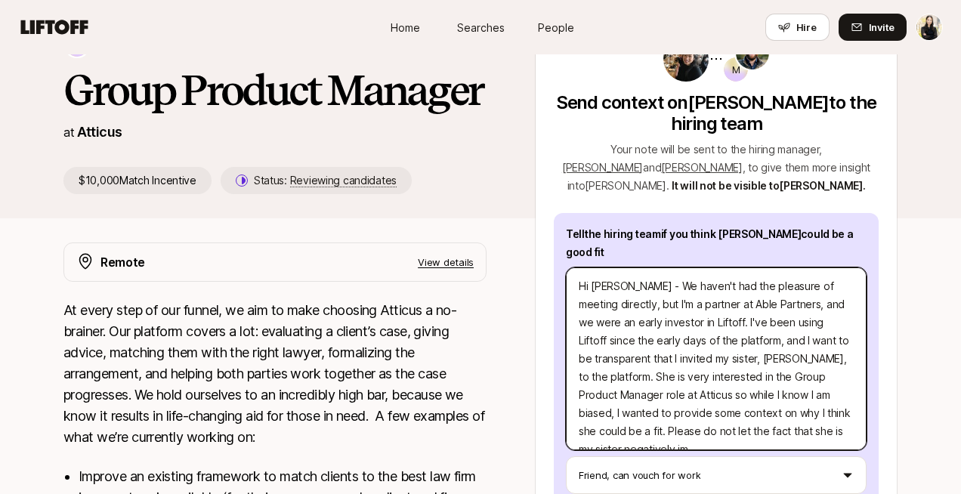
drag, startPoint x: 826, startPoint y: 411, endPoint x: 808, endPoint y: 398, distance: 22.2
click at [808, 398] on textarea "Hi [PERSON_NAME] - We haven't had the pleasure of meeting directly, but I'm a p…" at bounding box center [716, 358] width 301 height 183
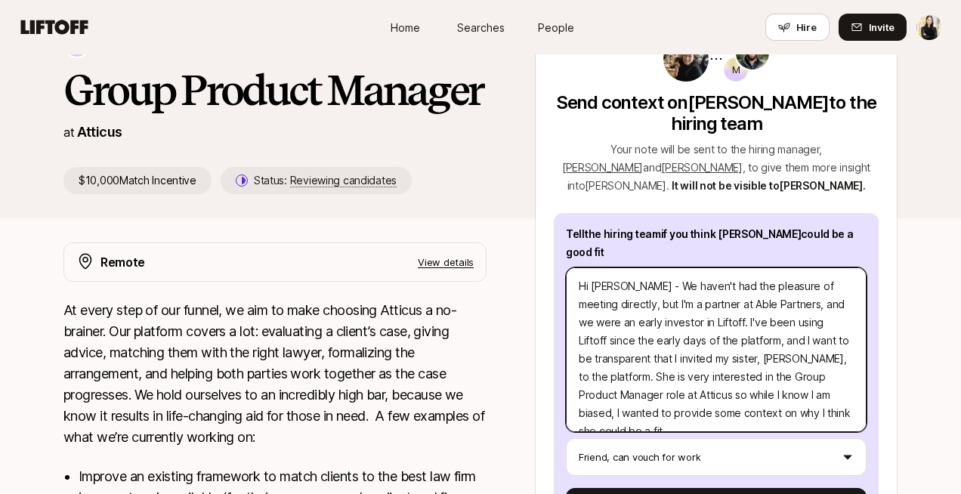
click at [814, 345] on textarea "Hi [PERSON_NAME] - We haven't had the pleasure of meeting directly, but I'm a p…" at bounding box center [716, 349] width 301 height 165
click at [807, 341] on textarea "Hi [PERSON_NAME] - We haven't had the pleasure of meeting directly, but I'm a p…" at bounding box center [716, 349] width 301 height 165
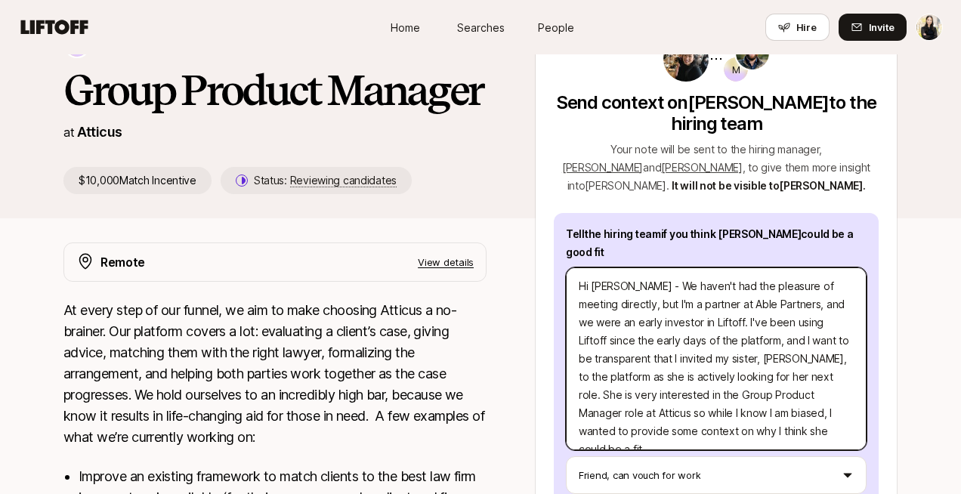
click at [837, 382] on textarea "Hi [PERSON_NAME] - We haven't had the pleasure of meeting directly, but I'm a p…" at bounding box center [716, 358] width 301 height 183
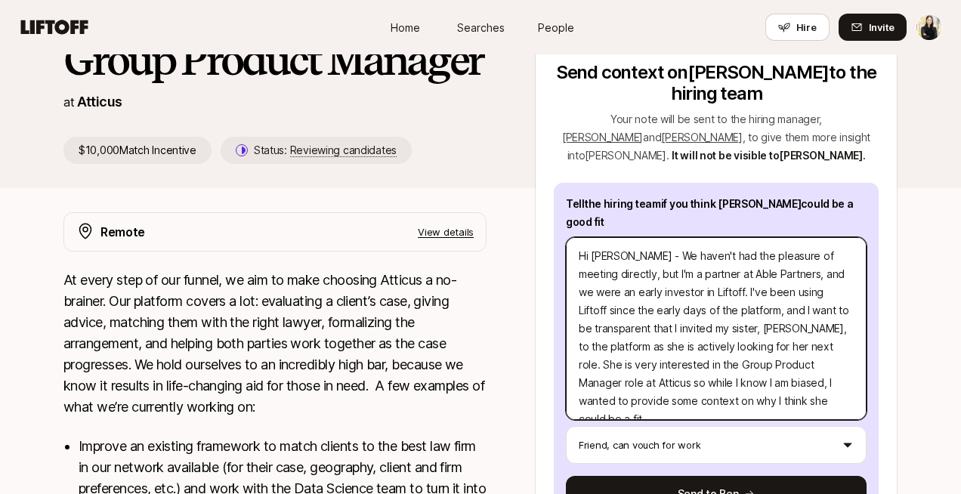
scroll to position [230, 0]
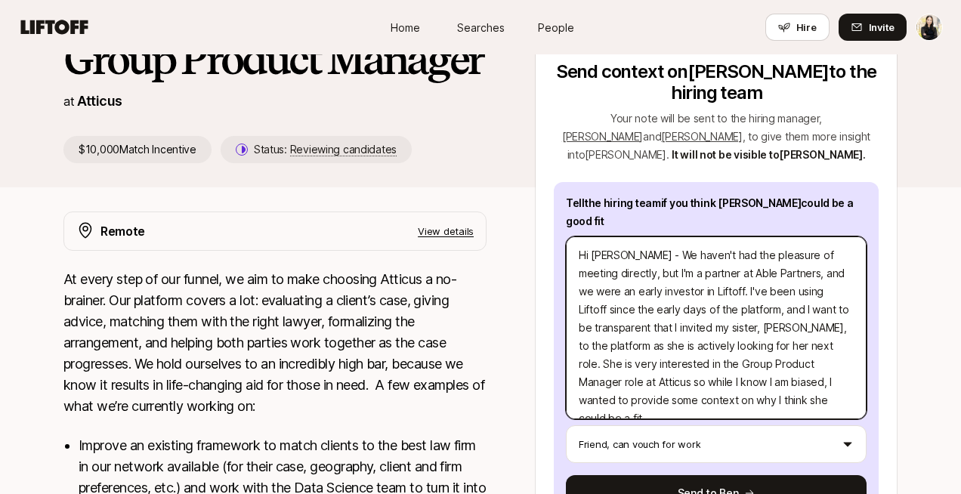
drag, startPoint x: 733, startPoint y: 329, endPoint x: 808, endPoint y: 314, distance: 77.0
click at [808, 314] on textarea "Hi [PERSON_NAME] - We haven't had the pleasure of meeting directly, but I'm a p…" at bounding box center [716, 327] width 301 height 183
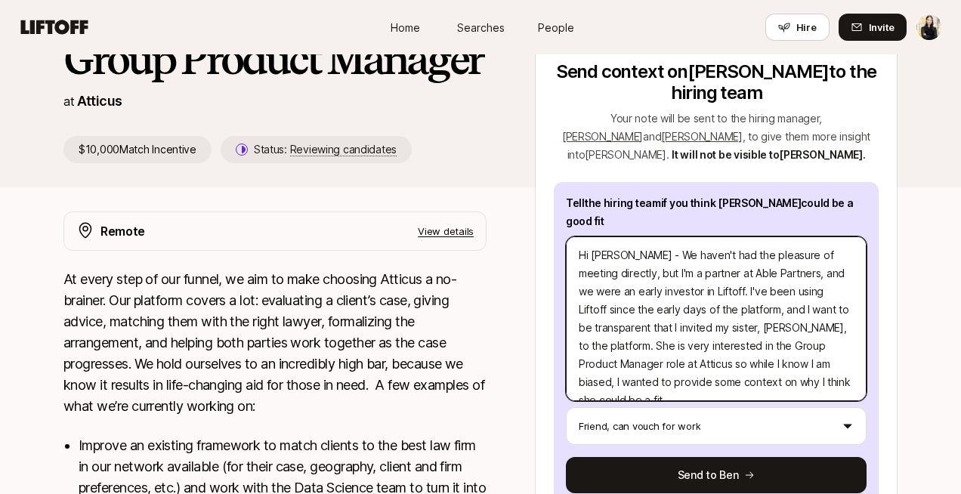
click at [807, 363] on textarea "Hi [PERSON_NAME] - We haven't had the pleasure of meeting directly, but I'm a p…" at bounding box center [716, 318] width 301 height 165
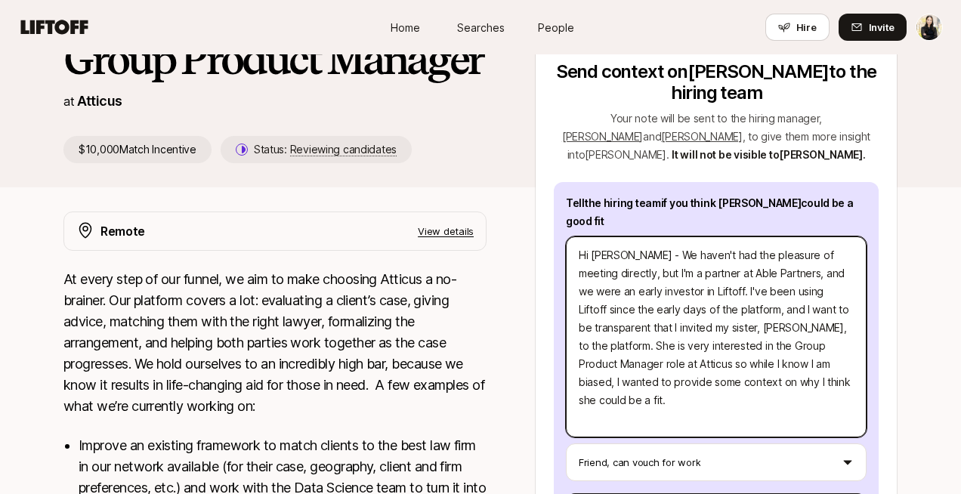
paste textarea "Parallels in my work that would apply to this role: Experience in personalizing…"
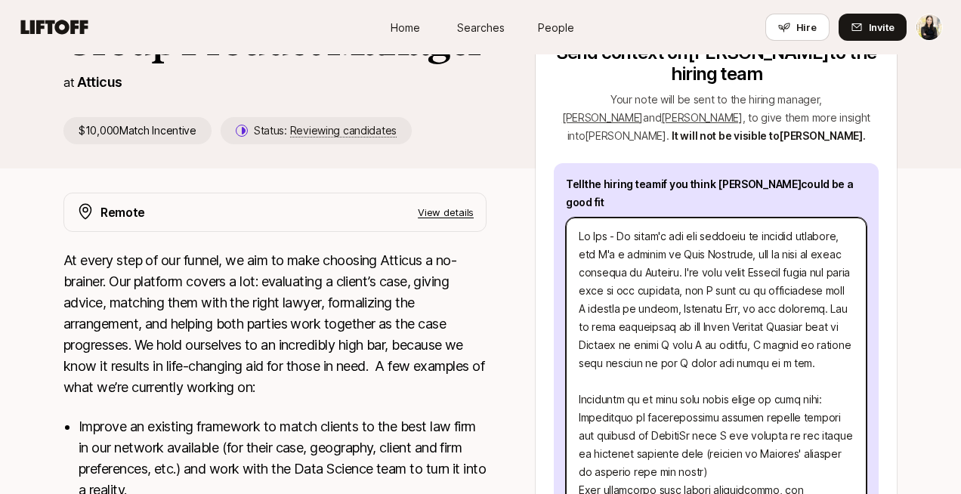
scroll to position [229, 0]
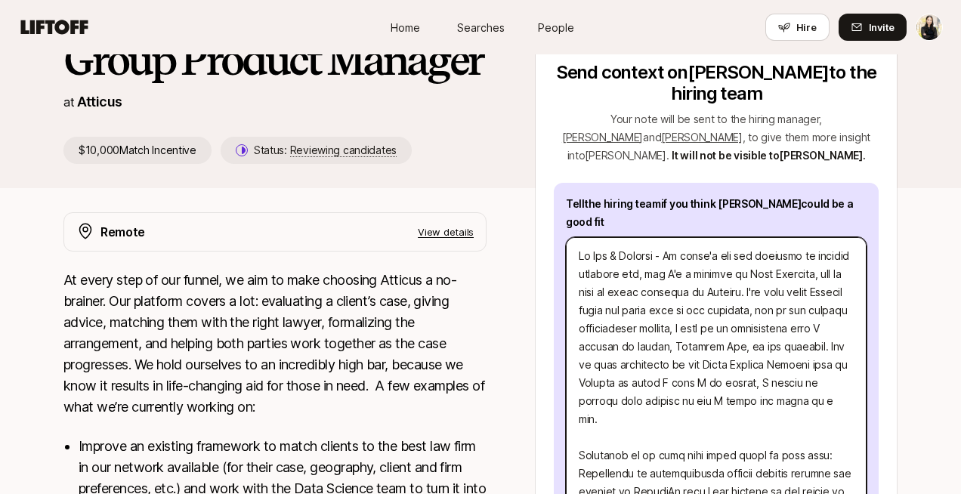
drag, startPoint x: 784, startPoint y: 296, endPoint x: 828, endPoint y: 312, distance: 46.6
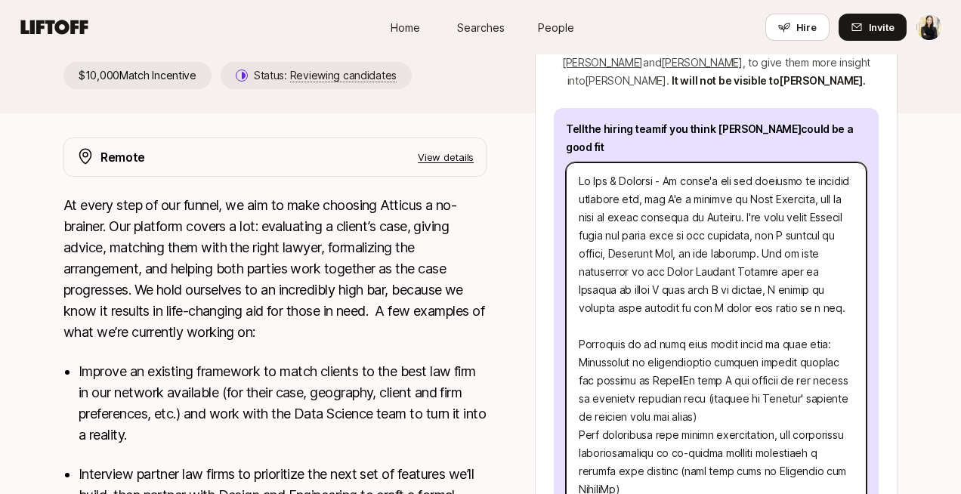
scroll to position [327, 0]
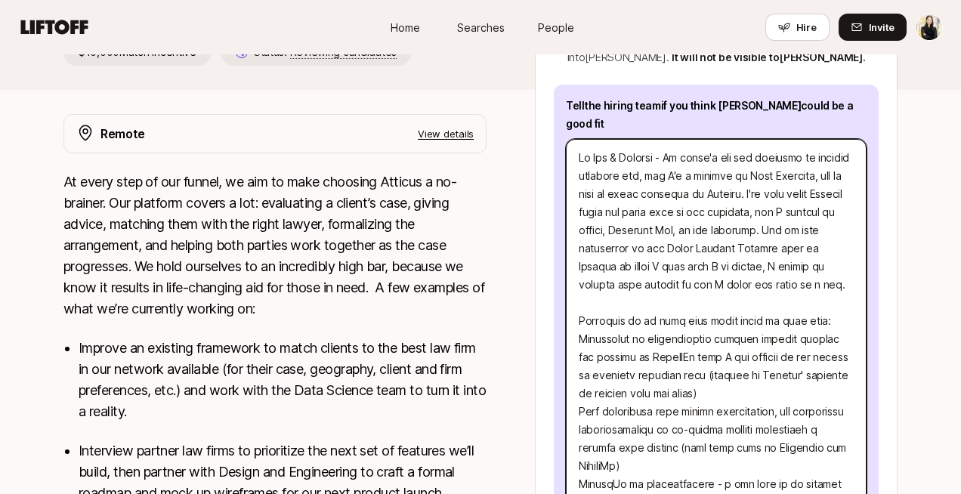
click at [649, 307] on textarea at bounding box center [716, 448] width 301 height 618
click at [707, 306] on textarea at bounding box center [716, 448] width 301 height 618
click at [709, 316] on textarea at bounding box center [716, 448] width 301 height 618
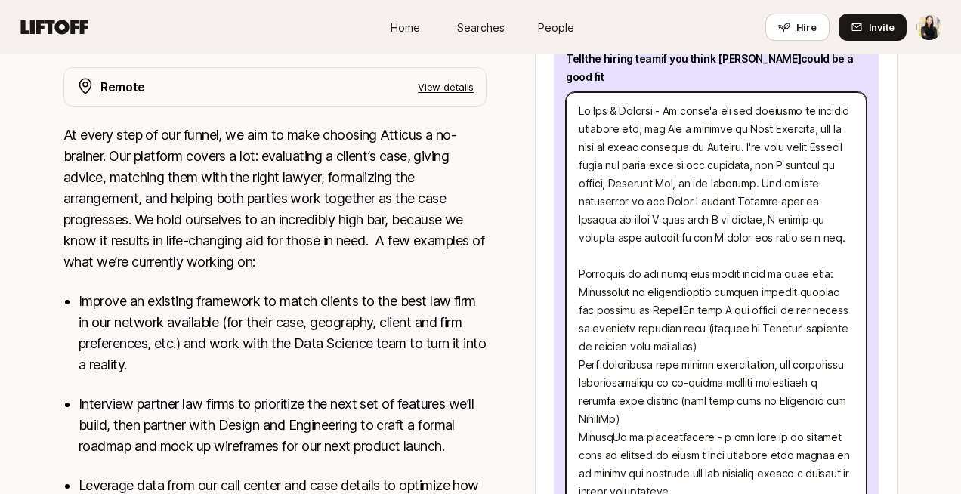
scroll to position [395, 0]
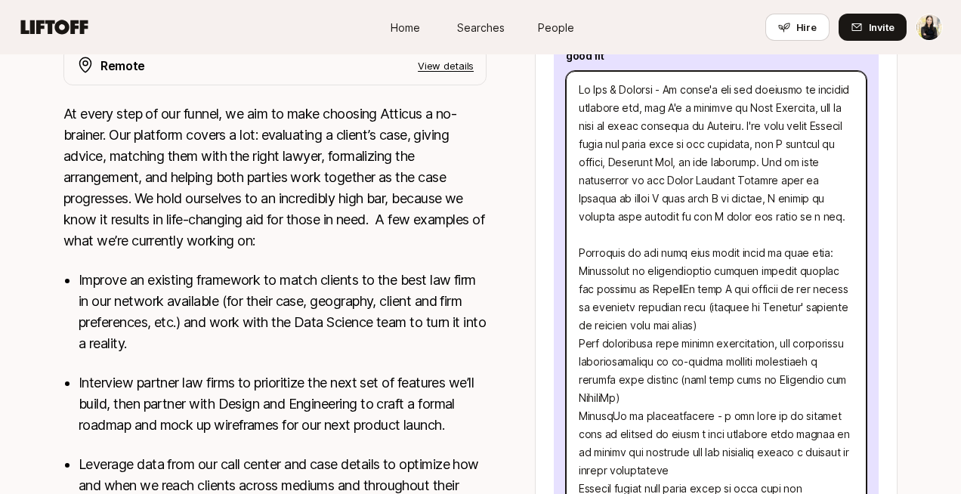
click at [582, 256] on textarea at bounding box center [716, 380] width 301 height 618
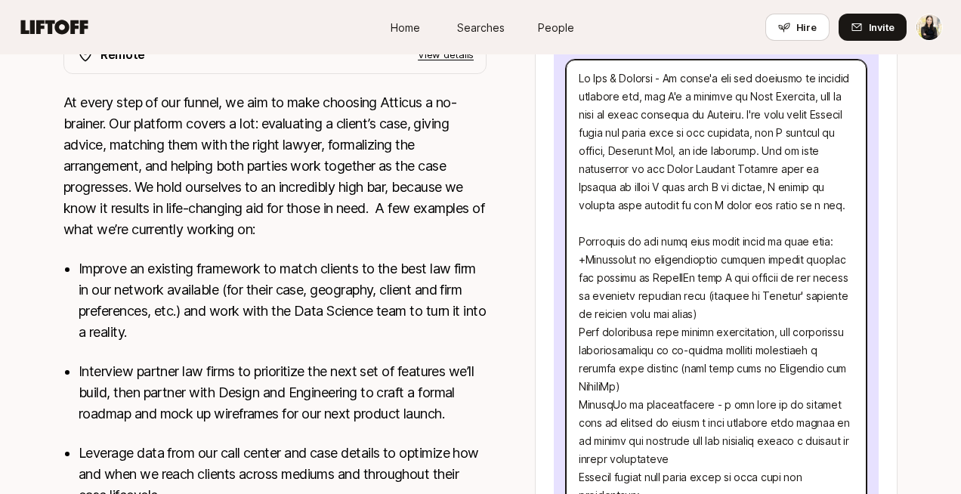
click at [734, 259] on textarea at bounding box center [716, 369] width 301 height 618
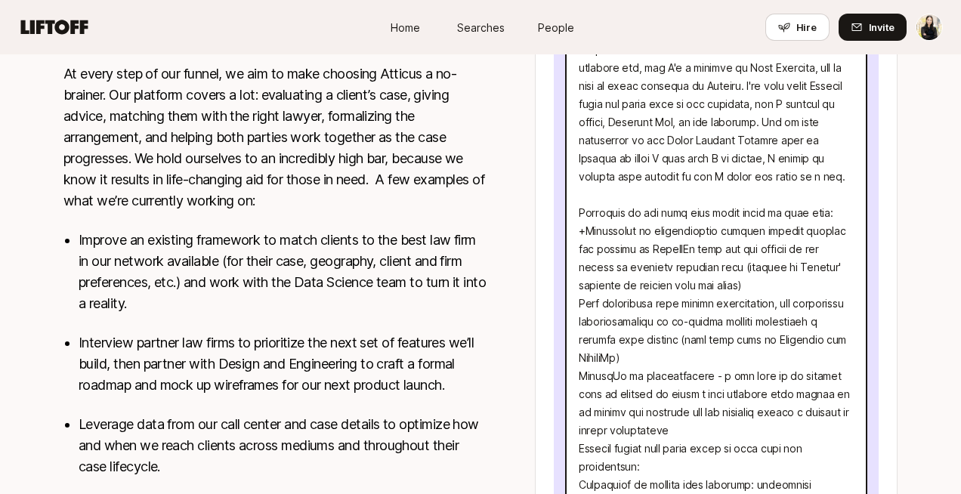
scroll to position [440, 0]
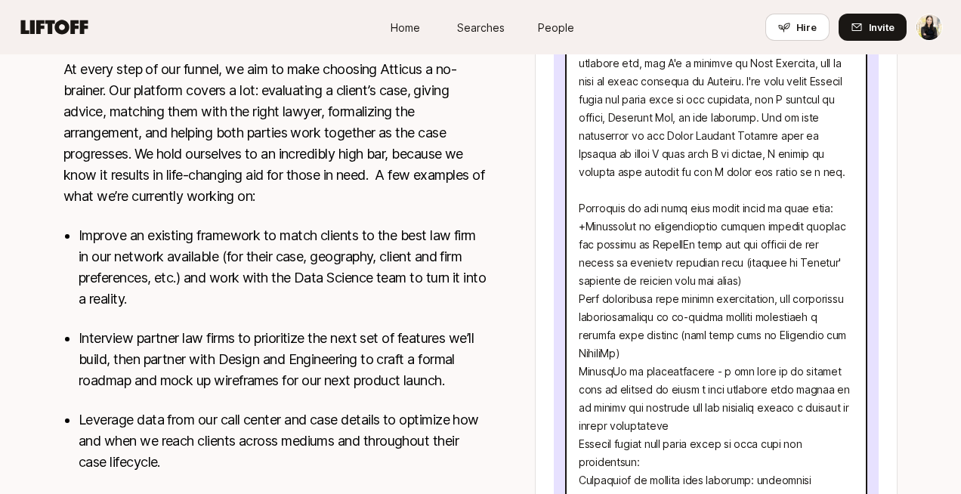
click at [750, 266] on textarea at bounding box center [716, 335] width 301 height 618
click at [580, 286] on textarea at bounding box center [716, 335] width 301 height 618
drag, startPoint x: 750, startPoint y: 259, endPoint x: 737, endPoint y: 250, distance: 16.3
click at [737, 250] on textarea at bounding box center [716, 335] width 301 height 618
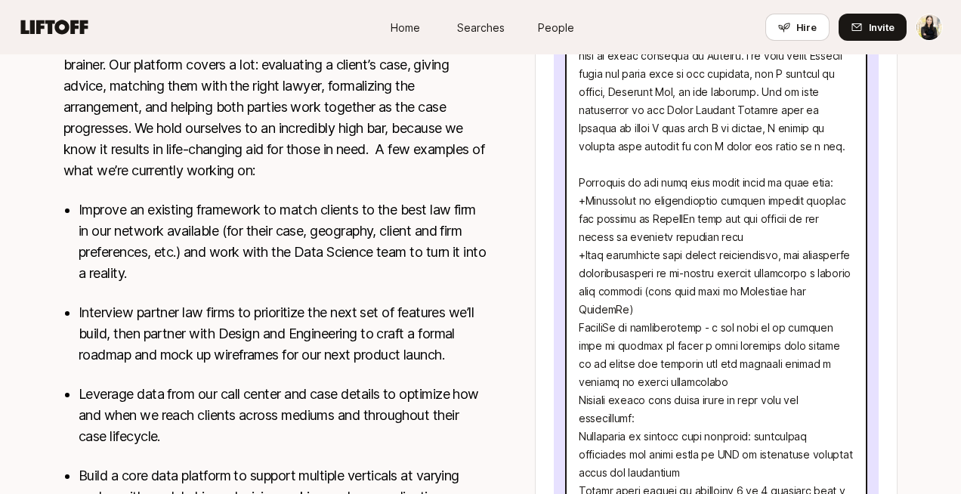
scroll to position [468, 0]
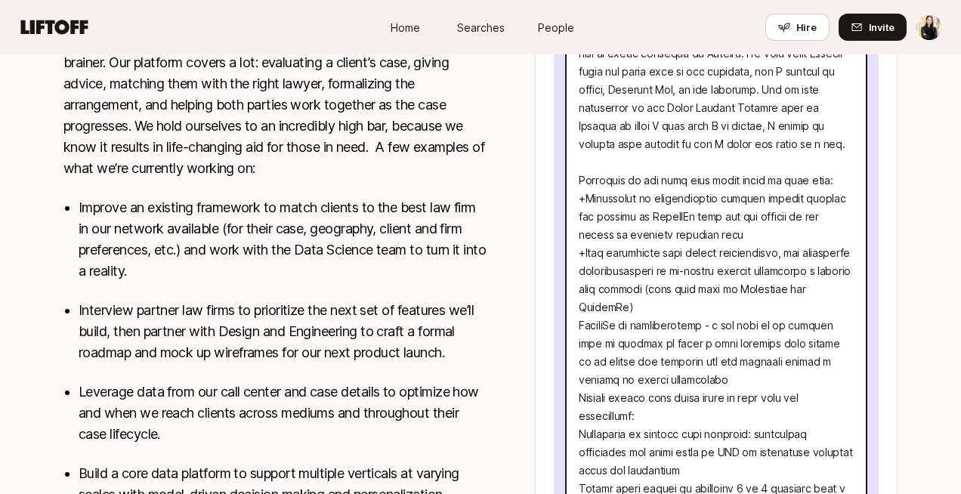
click at [737, 286] on textarea at bounding box center [716, 298] width 301 height 600
drag, startPoint x: 755, startPoint y: 270, endPoint x: 799, endPoint y: 267, distance: 43.2
click at [799, 267] on textarea at bounding box center [716, 298] width 301 height 600
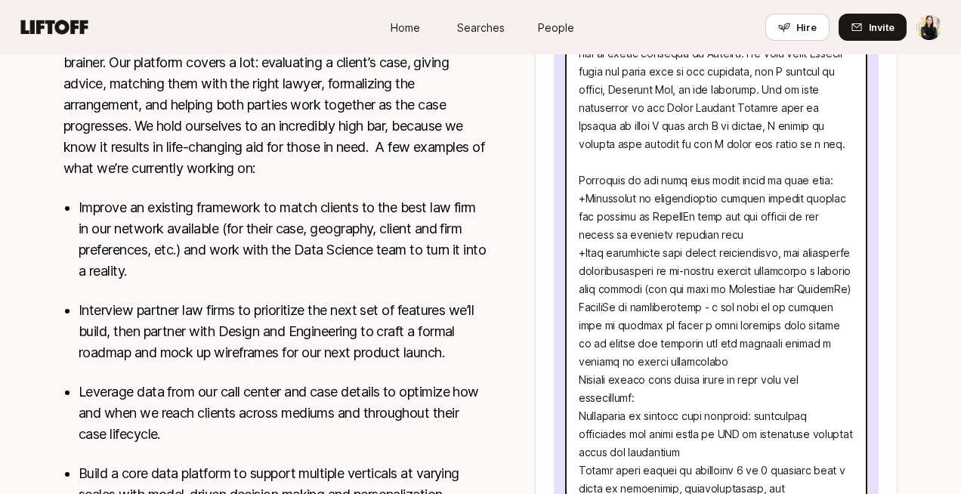
click at [740, 292] on textarea at bounding box center [716, 298] width 301 height 600
click at [579, 308] on textarea at bounding box center [716, 298] width 301 height 600
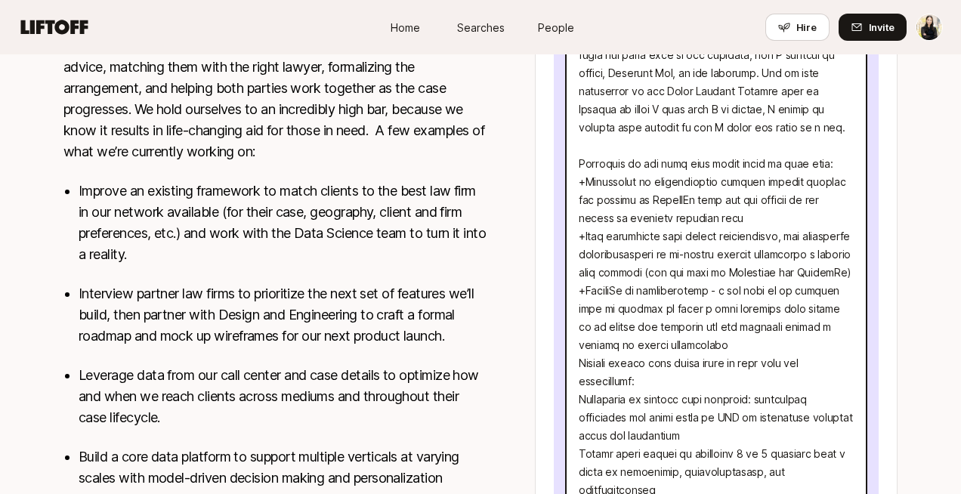
scroll to position [485, 0]
click at [774, 349] on textarea at bounding box center [716, 281] width 301 height 600
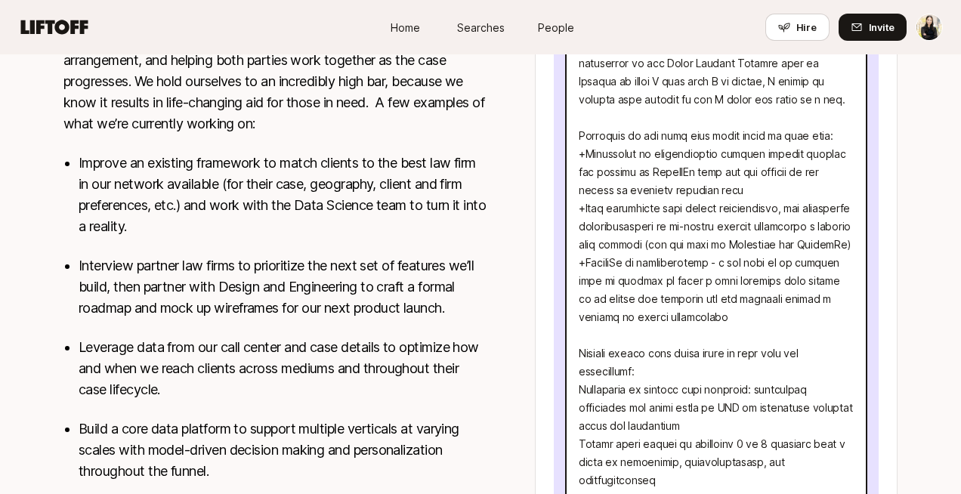
scroll to position [515, 0]
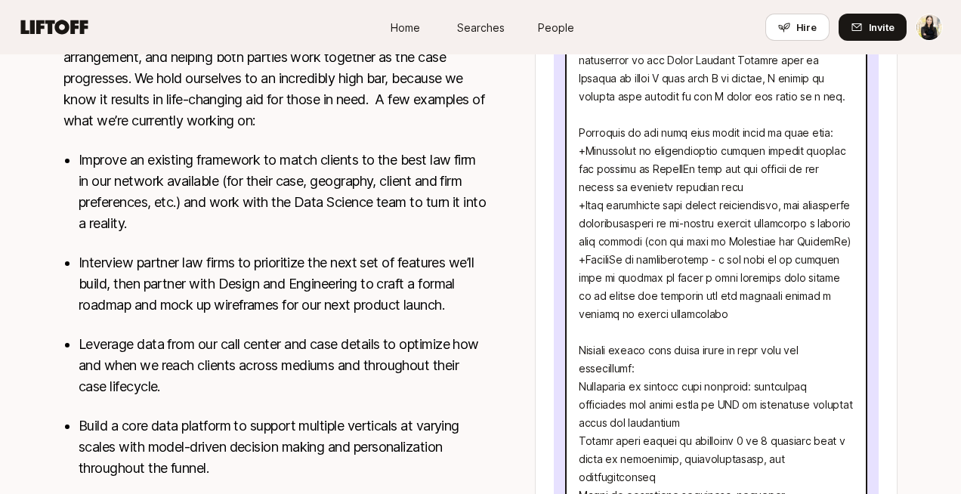
click at [790, 256] on textarea at bounding box center [716, 260] width 301 height 618
click at [805, 273] on textarea at bounding box center [716, 260] width 301 height 618
click at [783, 304] on textarea at bounding box center [716, 260] width 301 height 618
click at [702, 299] on textarea at bounding box center [716, 260] width 301 height 618
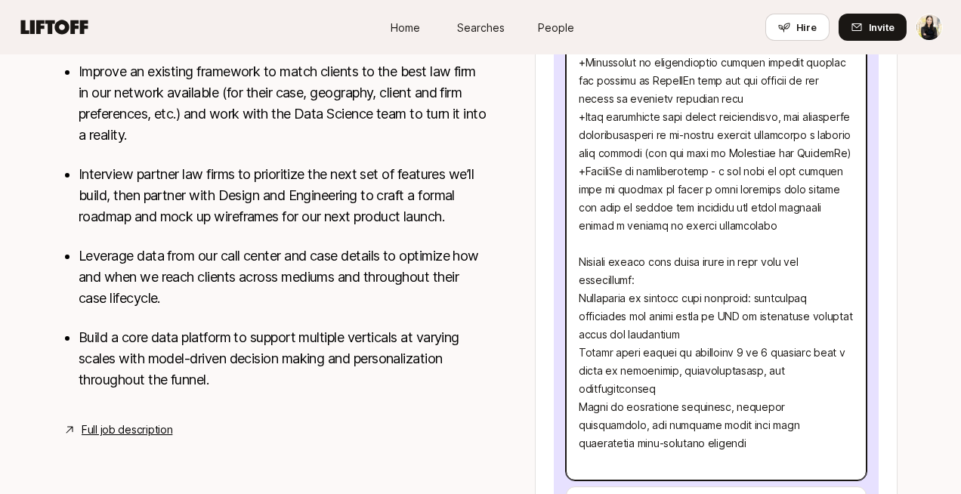
scroll to position [621, 0]
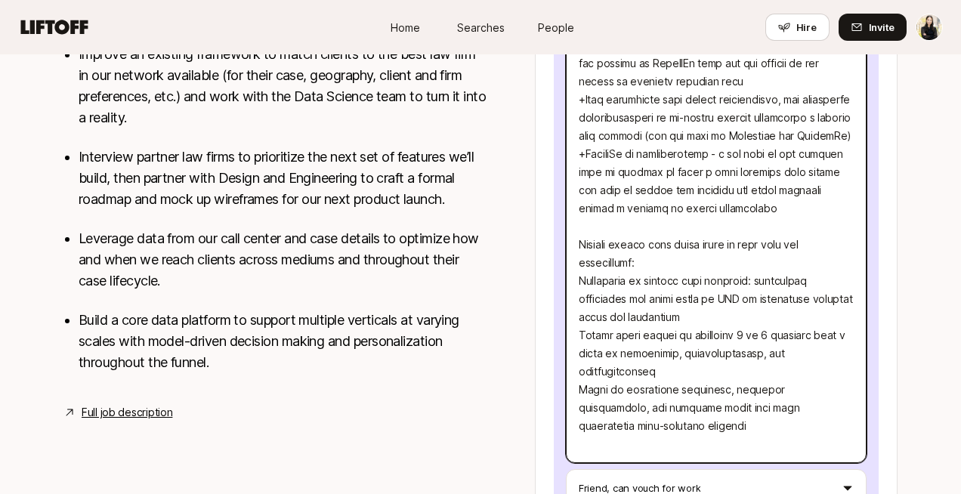
click at [580, 286] on textarea at bounding box center [716, 154] width 301 height 618
click at [766, 320] on textarea at bounding box center [716, 154] width 301 height 618
click at [578, 340] on textarea at bounding box center [716, 154] width 301 height 618
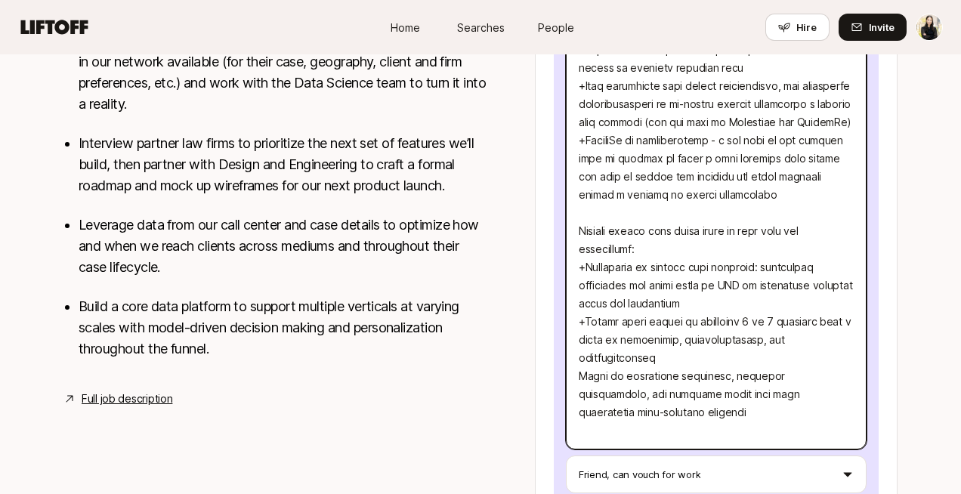
scroll to position [641, 0]
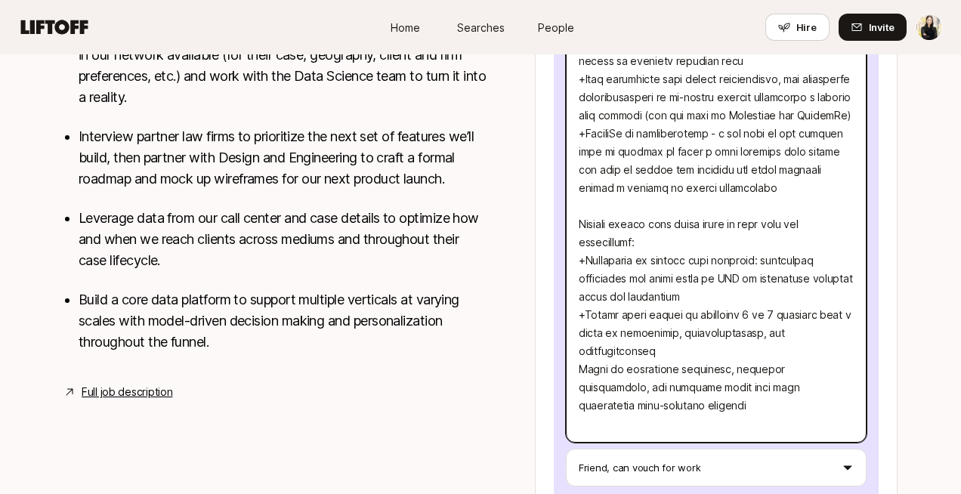
click at [678, 355] on textarea at bounding box center [716, 134] width 301 height 618
click at [579, 374] on textarea at bounding box center [716, 134] width 301 height 618
click at [644, 412] on textarea at bounding box center [716, 134] width 301 height 618
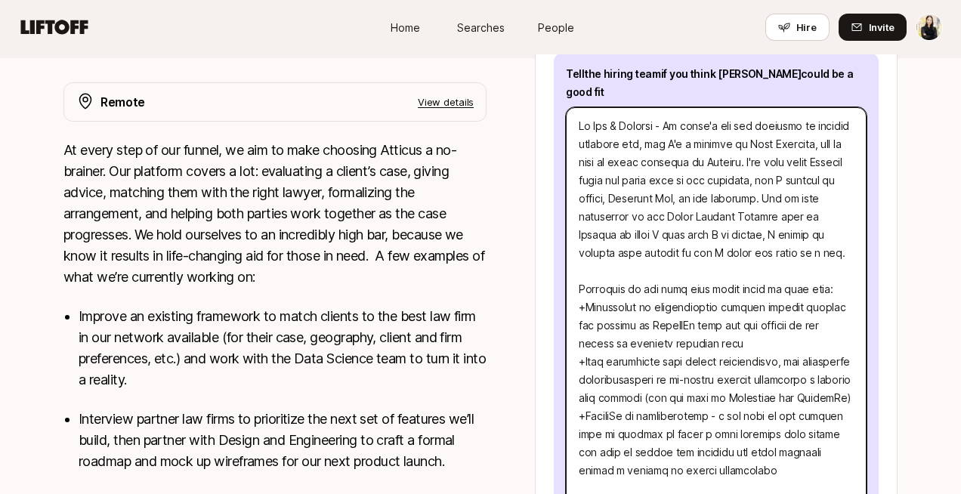
scroll to position [348, 0]
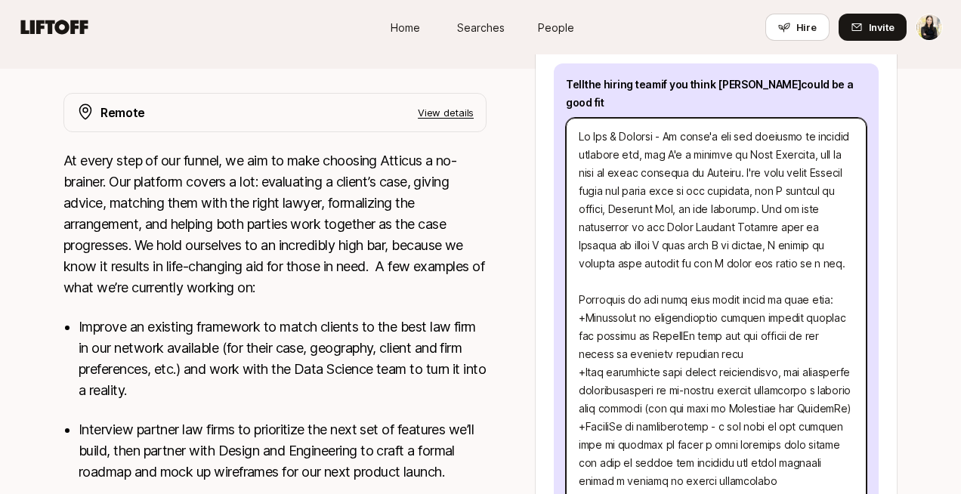
click at [808, 195] on textarea at bounding box center [716, 427] width 301 height 618
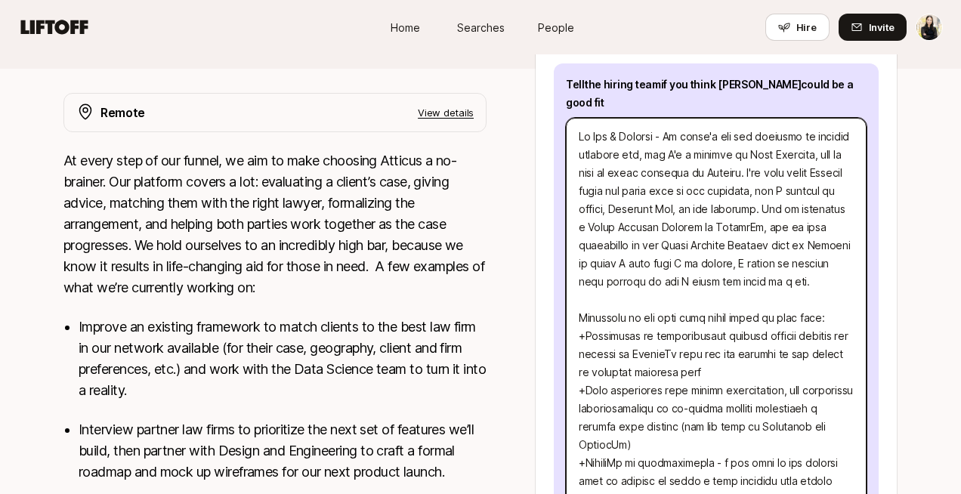
click at [850, 230] on textarea at bounding box center [716, 436] width 301 height 636
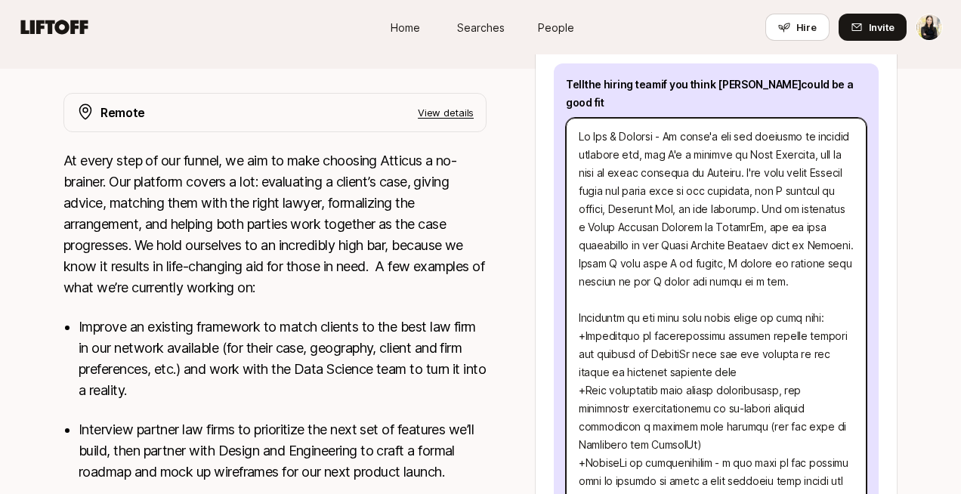
click at [731, 266] on textarea at bounding box center [716, 436] width 301 height 636
click at [717, 249] on textarea at bounding box center [716, 436] width 301 height 636
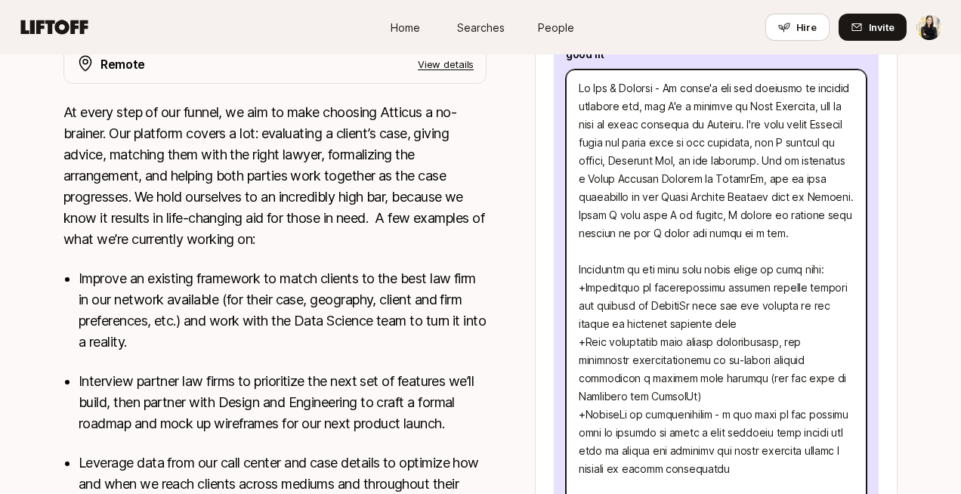
click at [717, 249] on textarea at bounding box center [716, 388] width 301 height 636
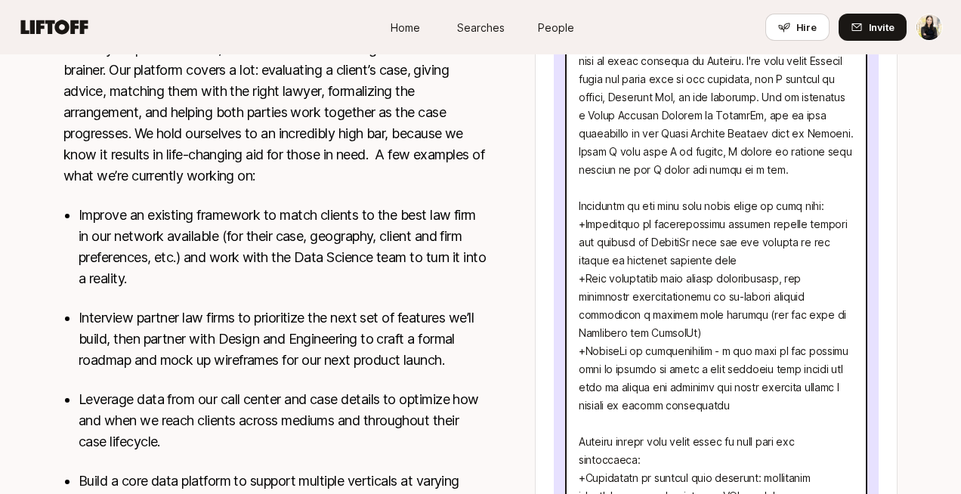
click at [786, 147] on textarea at bounding box center [716, 324] width 301 height 636
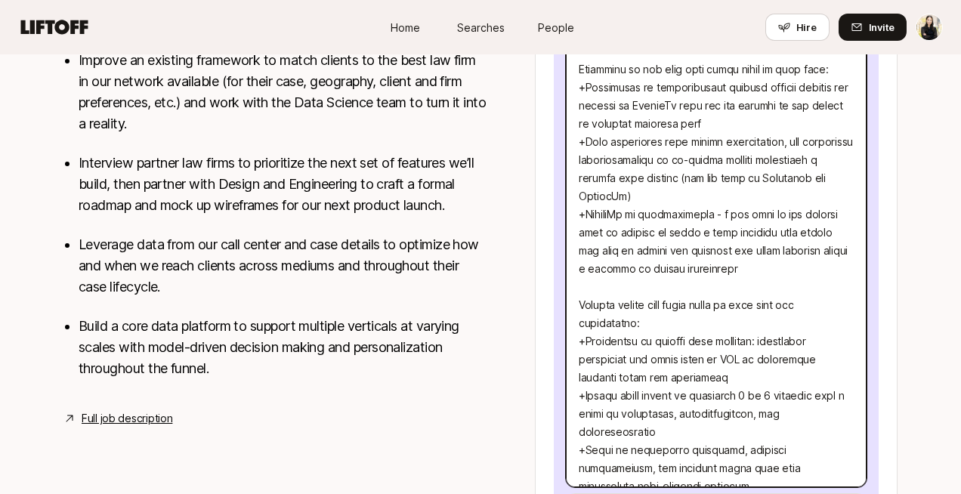
scroll to position [740, 0]
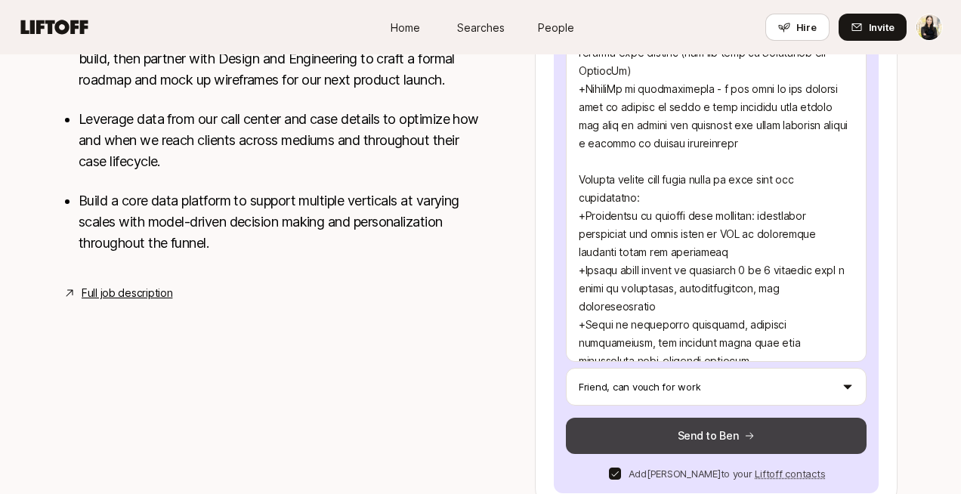
click at [764, 425] on button "Send to Ben" at bounding box center [716, 436] width 301 height 36
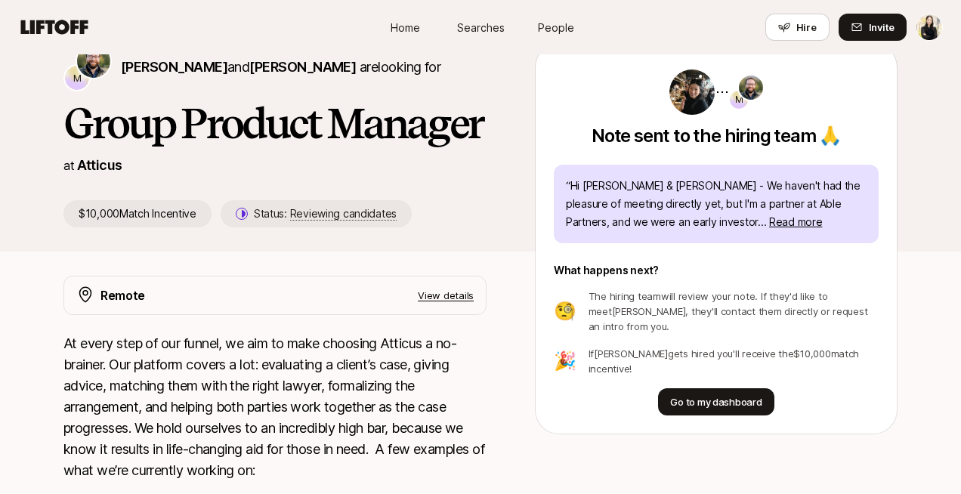
scroll to position [144, 0]
